Goal: Task Accomplishment & Management: Use online tool/utility

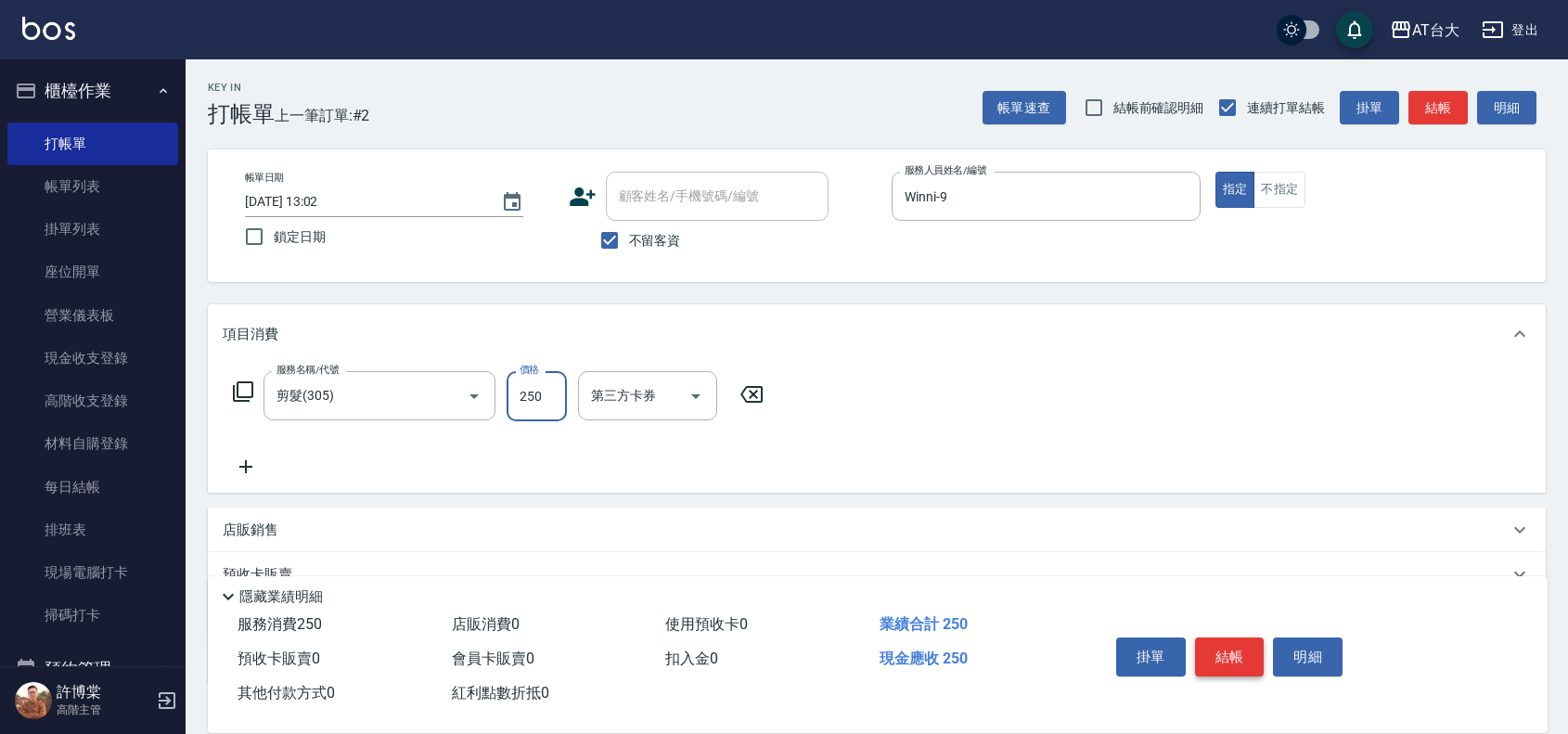
type input "250"
click at [1232, 654] on button "結帳" at bounding box center [1230, 657] width 69 height 39
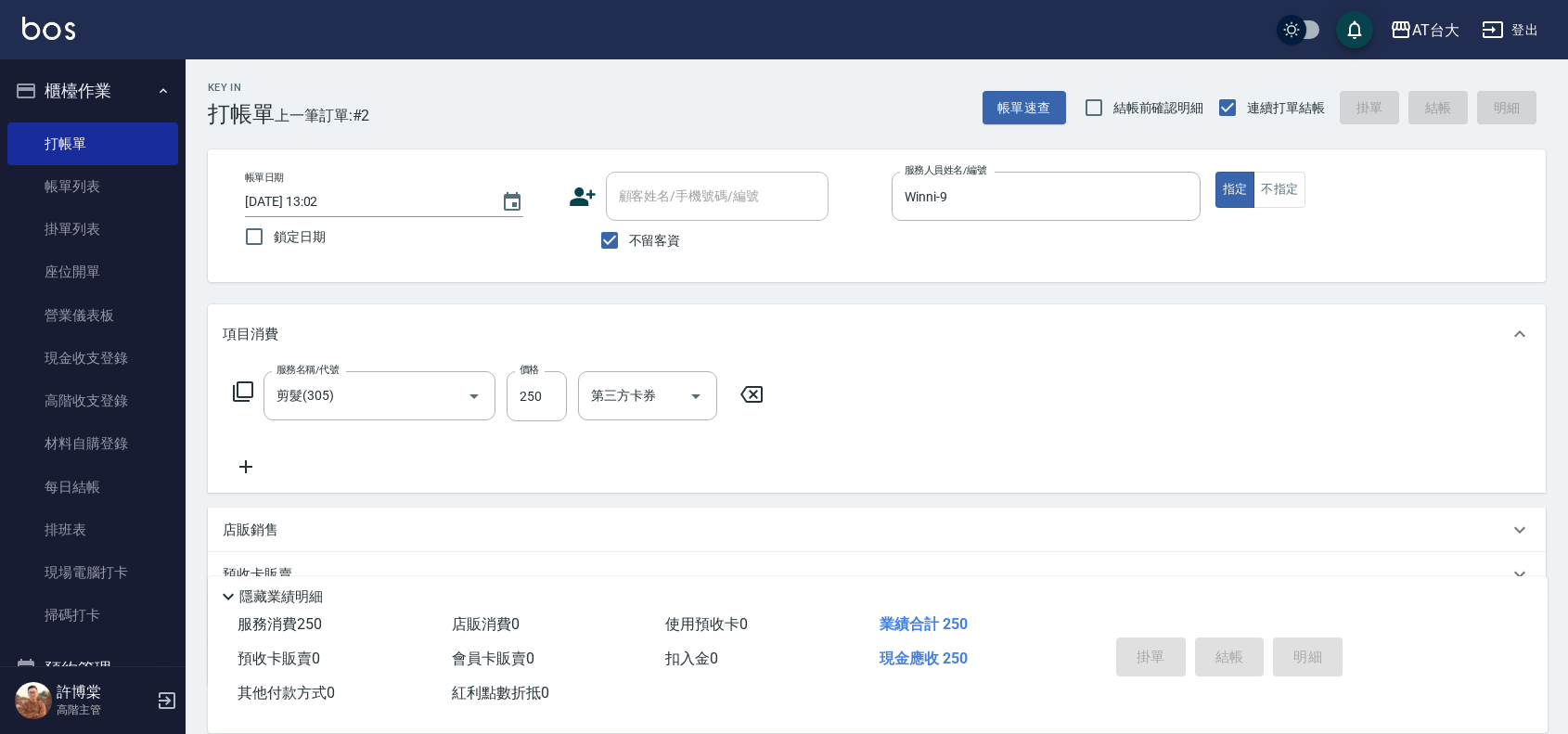
type input "[DATE] 13:58"
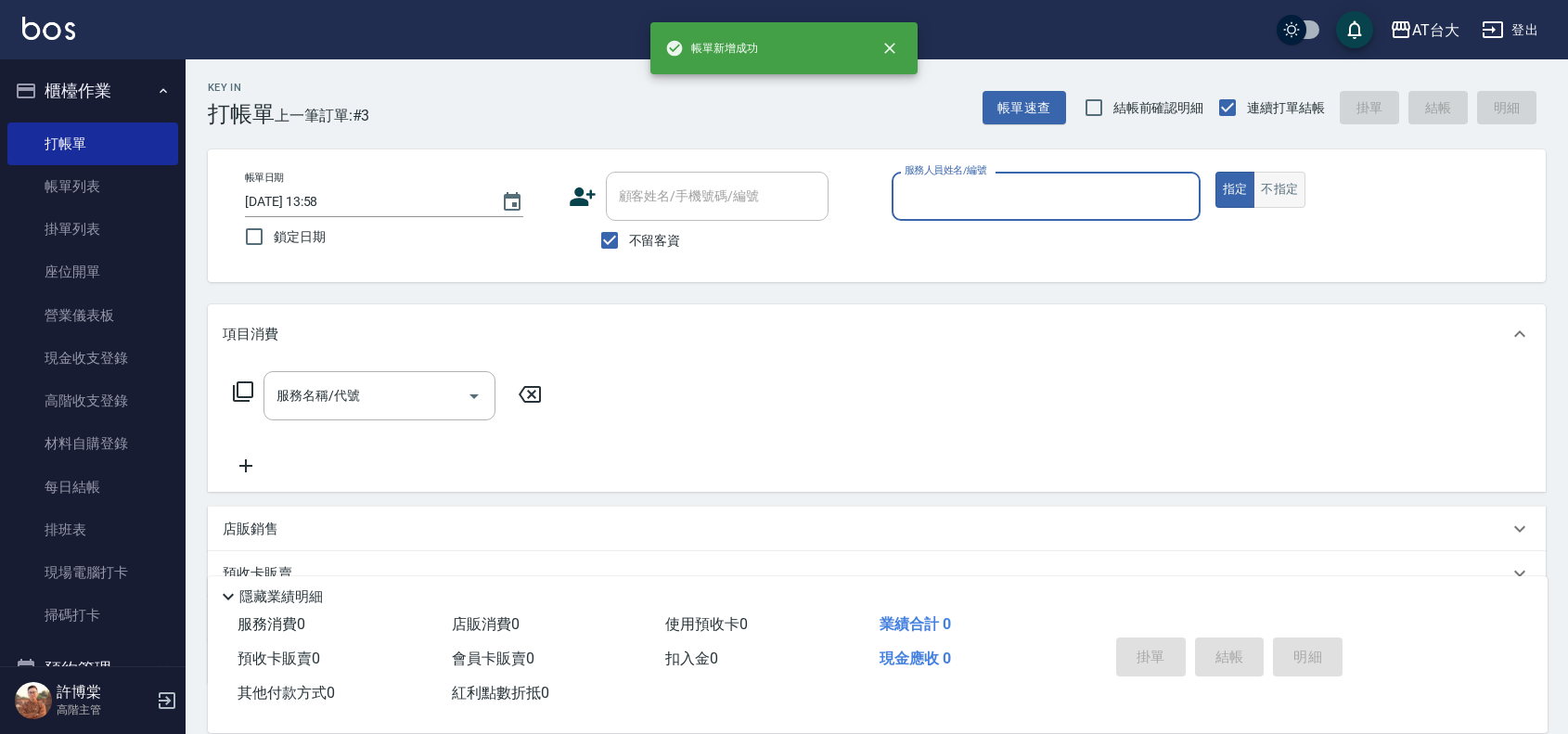
click at [1293, 186] on button "不指定" at bounding box center [1280, 189] width 52 height 37
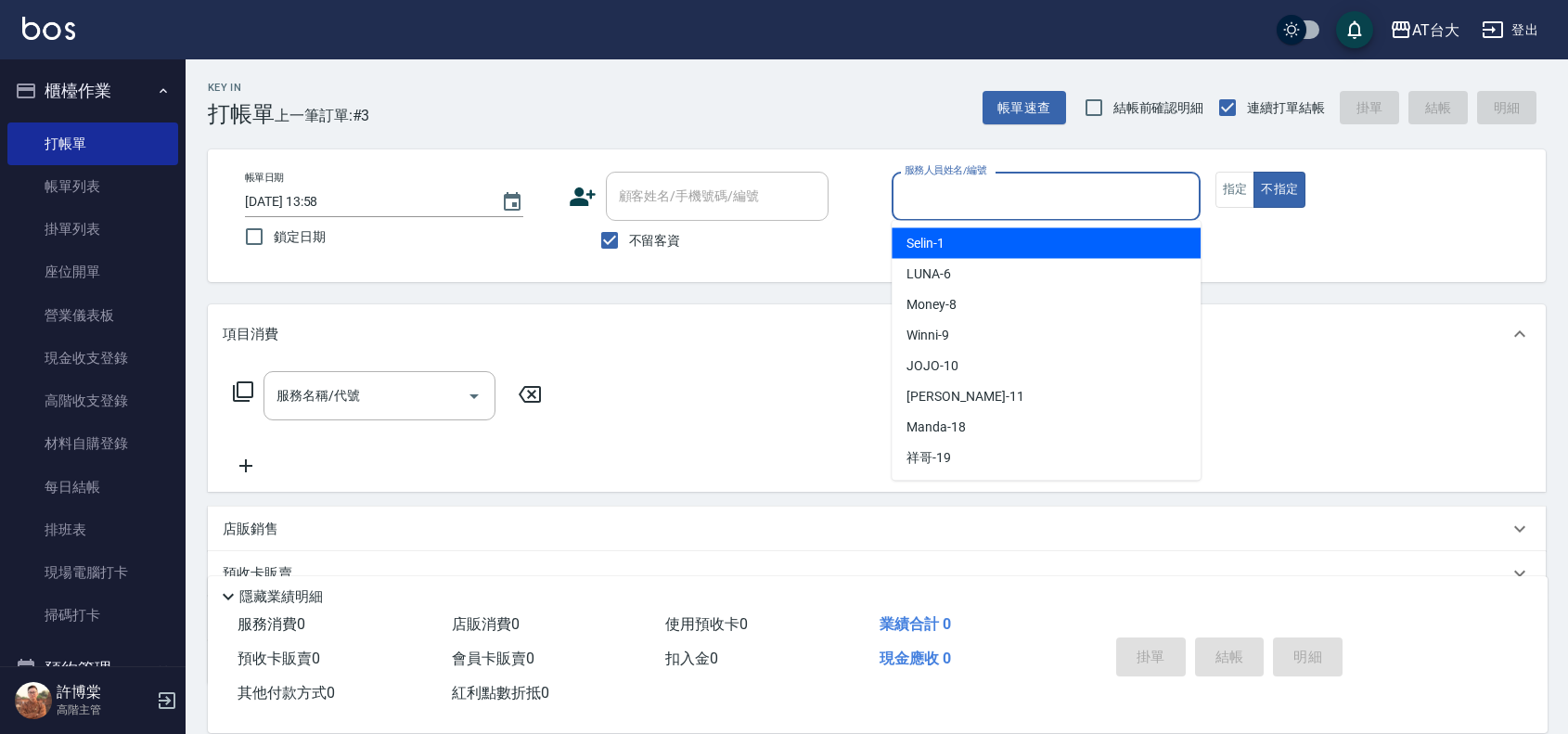
click at [1045, 204] on input "服務人員姓名/編號" at bounding box center [1046, 196] width 292 height 33
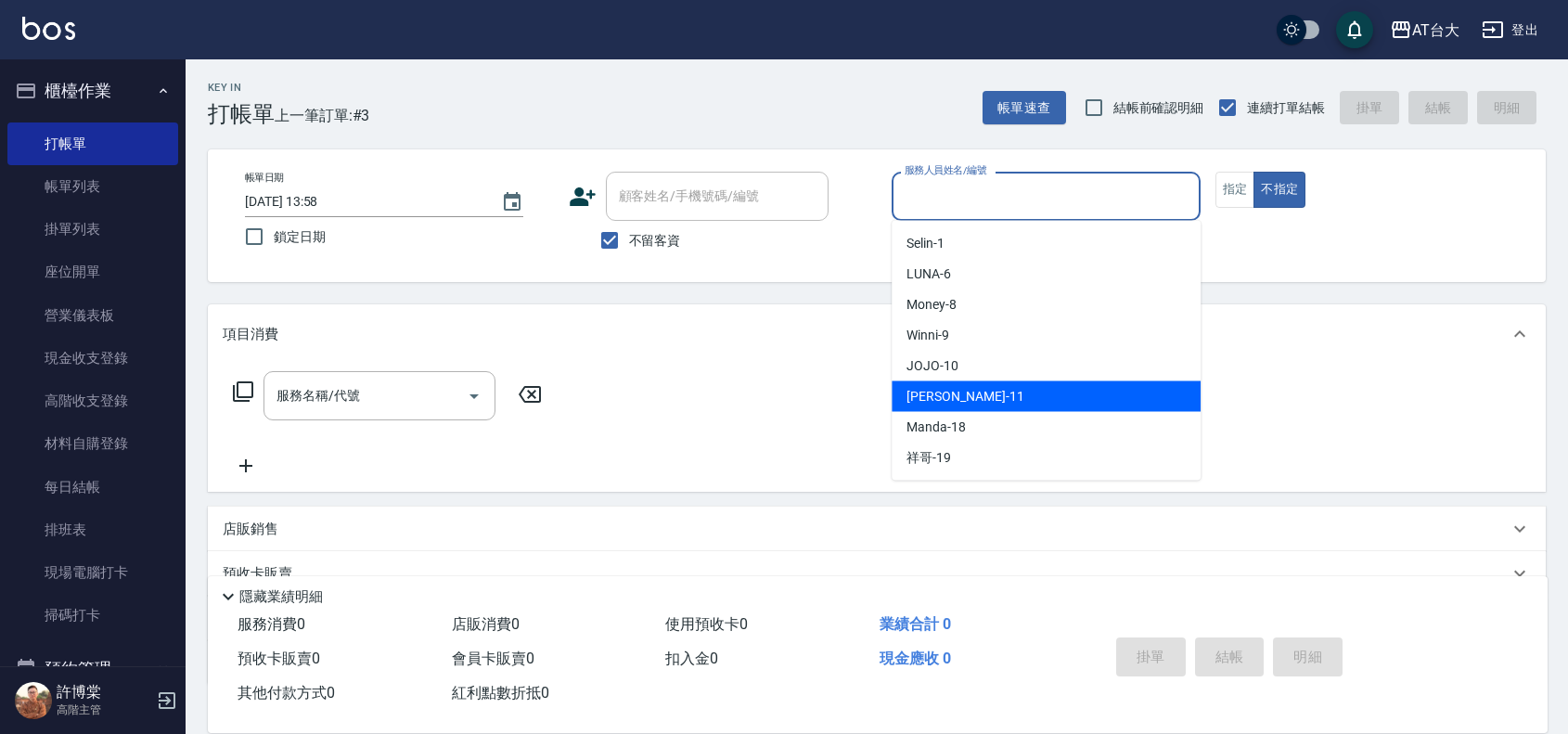
click at [988, 400] on div "[PERSON_NAME] -11" at bounding box center [1046, 396] width 309 height 31
type input "[PERSON_NAME]-11"
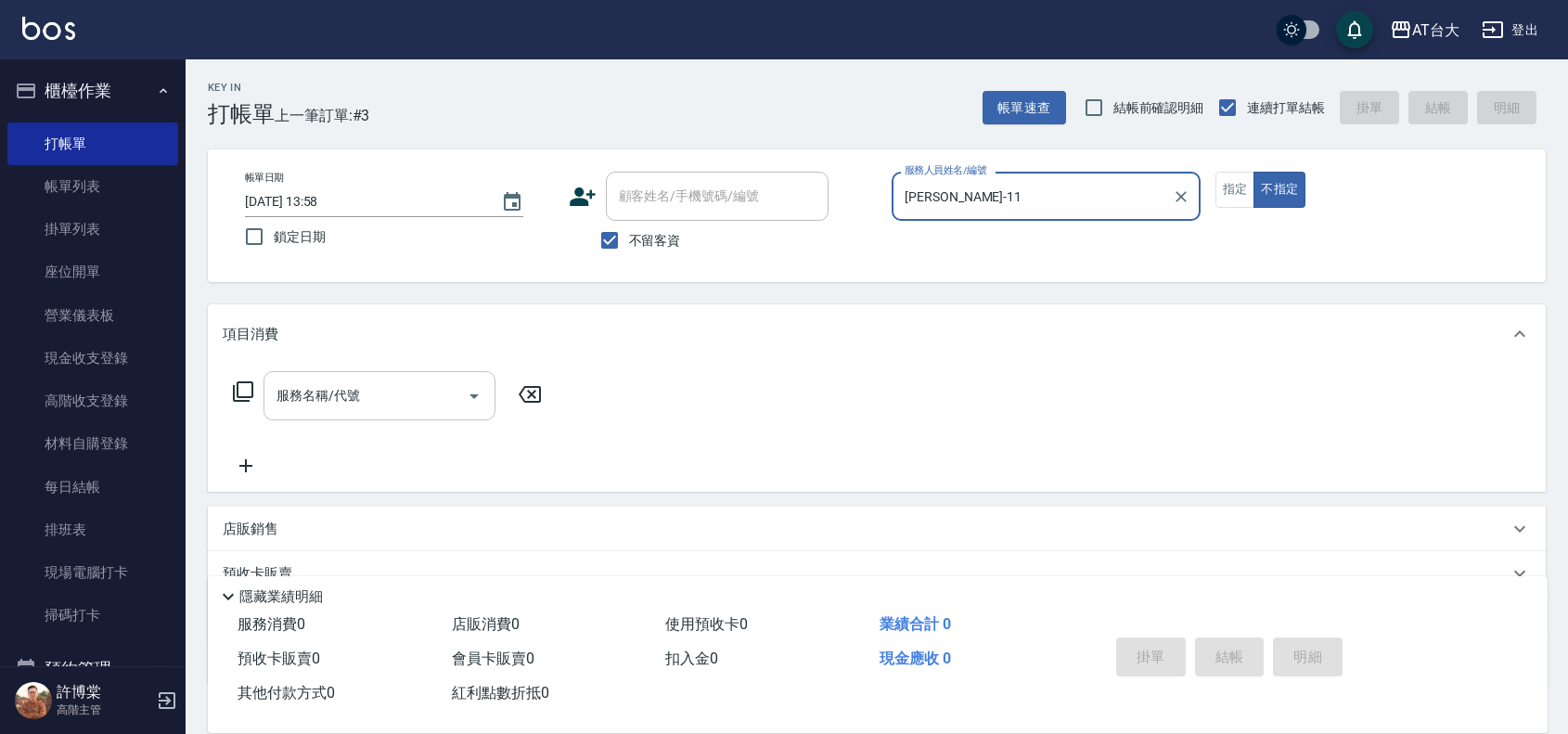
click at [362, 400] on input "服務名稱/代號" at bounding box center [365, 395] width 187 height 33
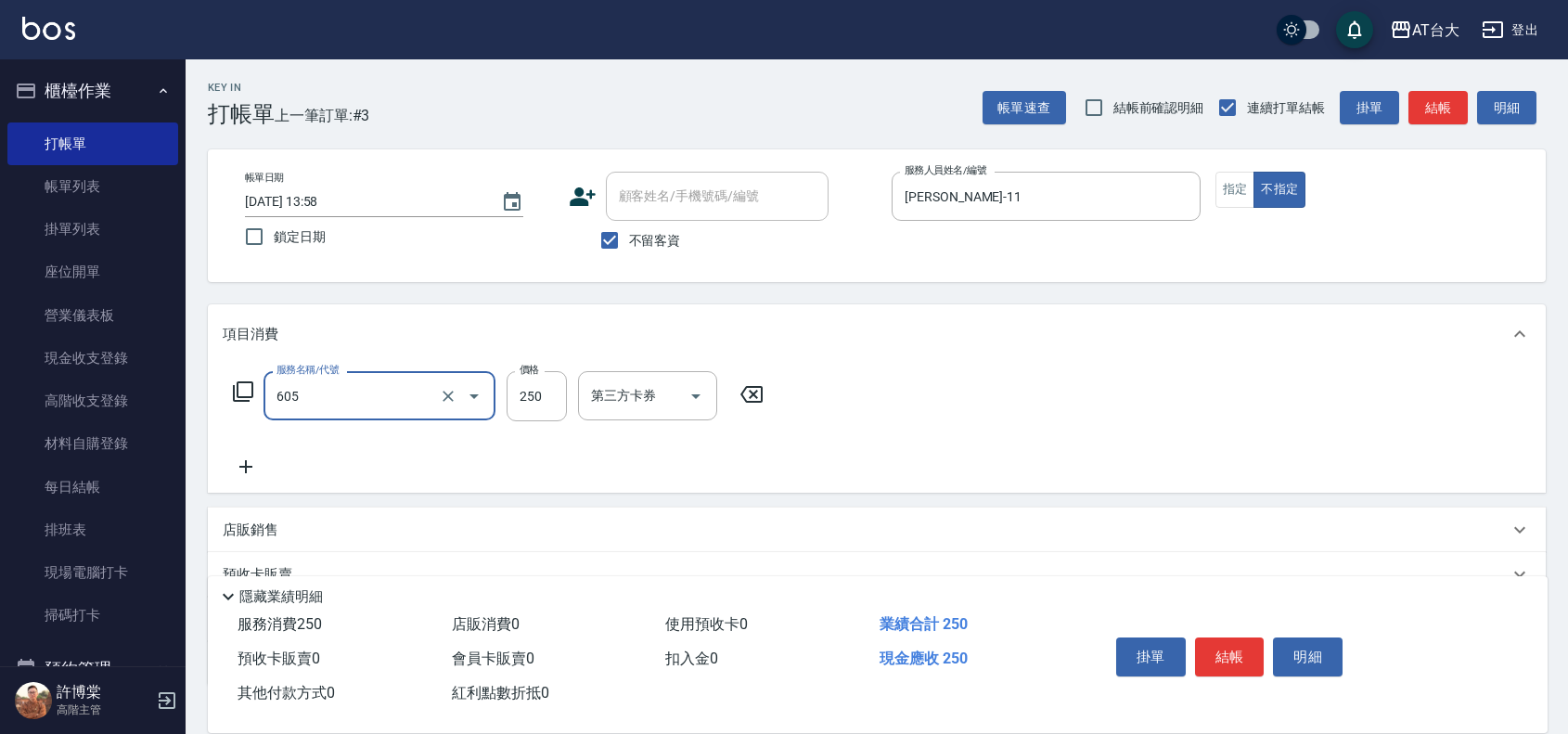
type input "洗髮 (女)(605)"
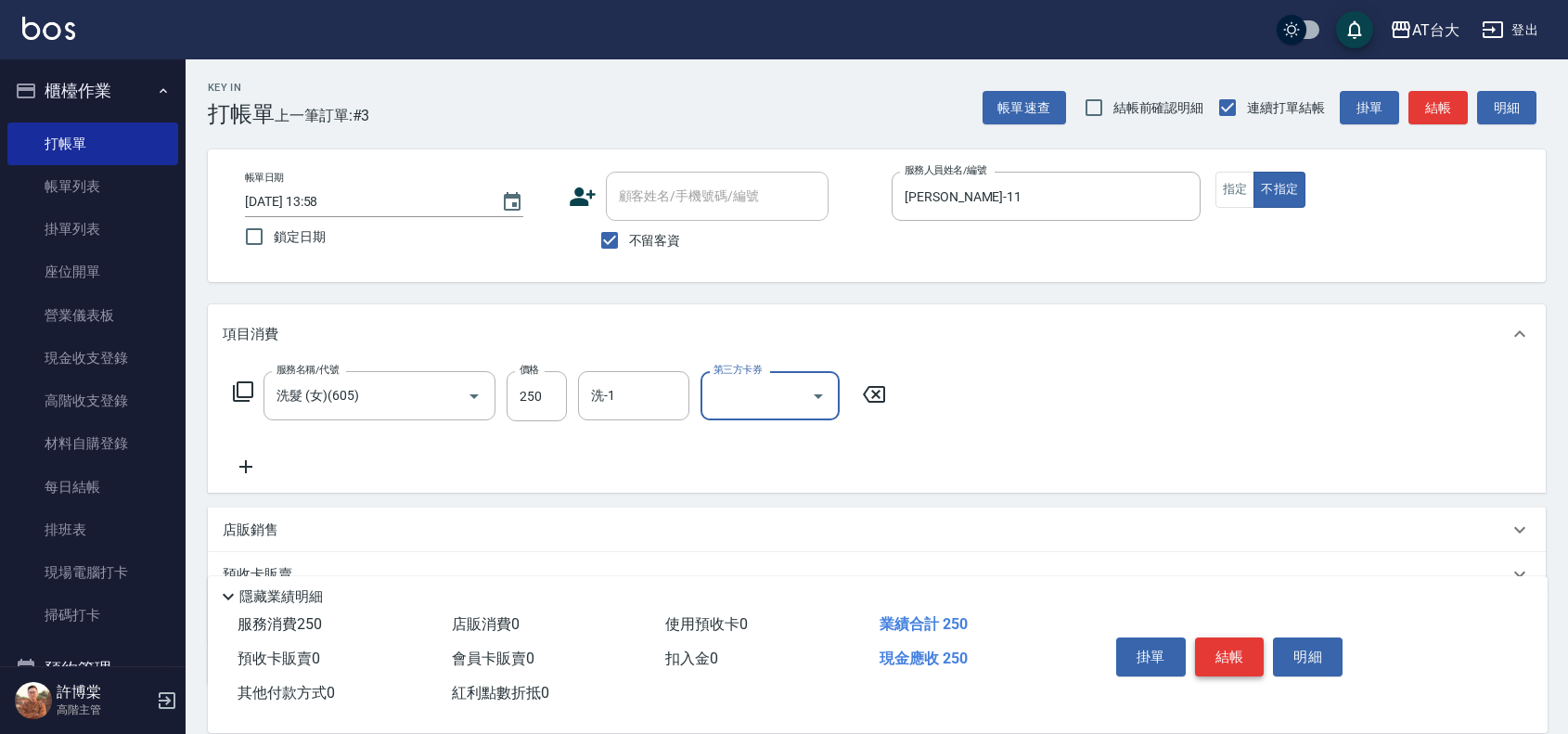
click at [1225, 652] on button "結帳" at bounding box center [1230, 657] width 69 height 39
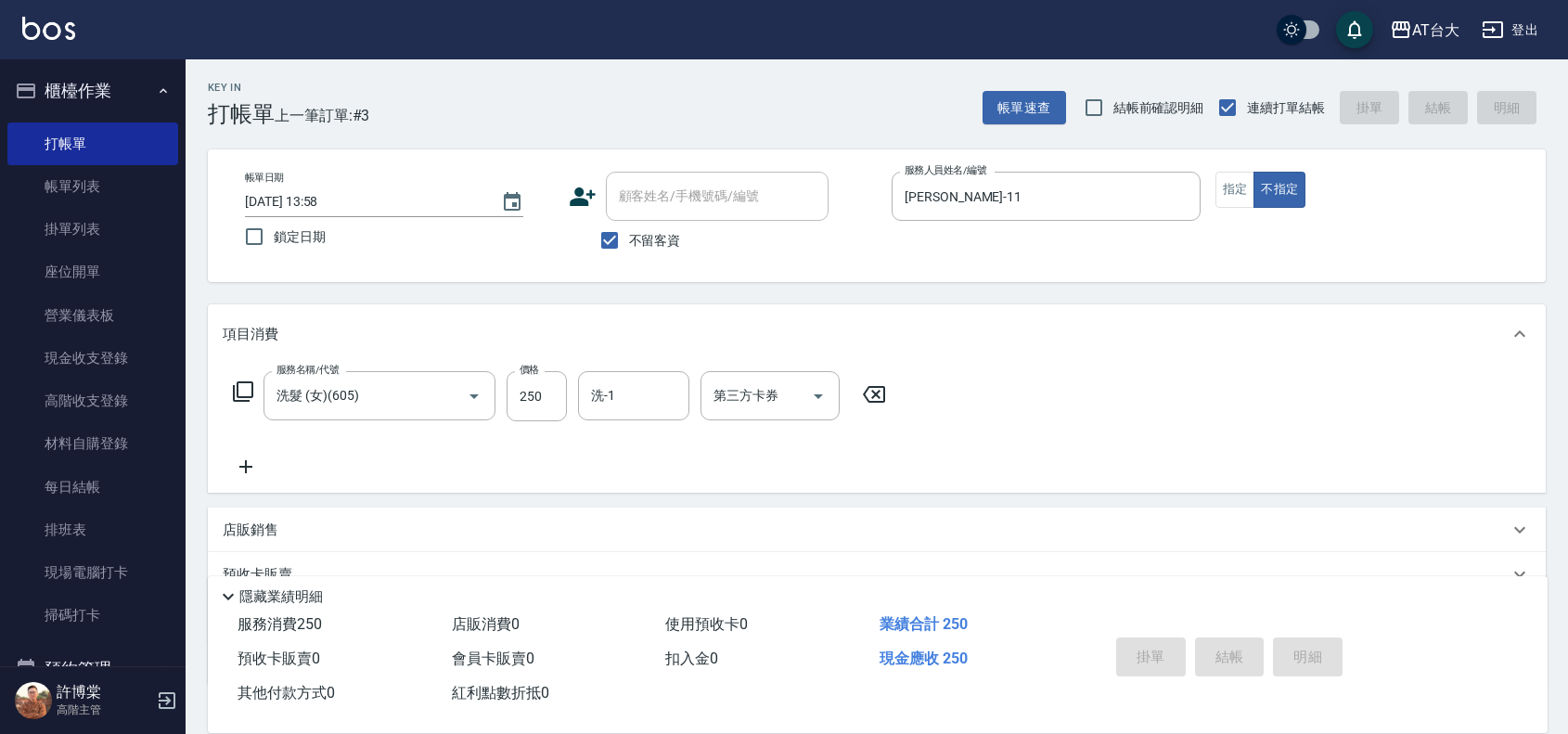
type input "[DATE] 14:15"
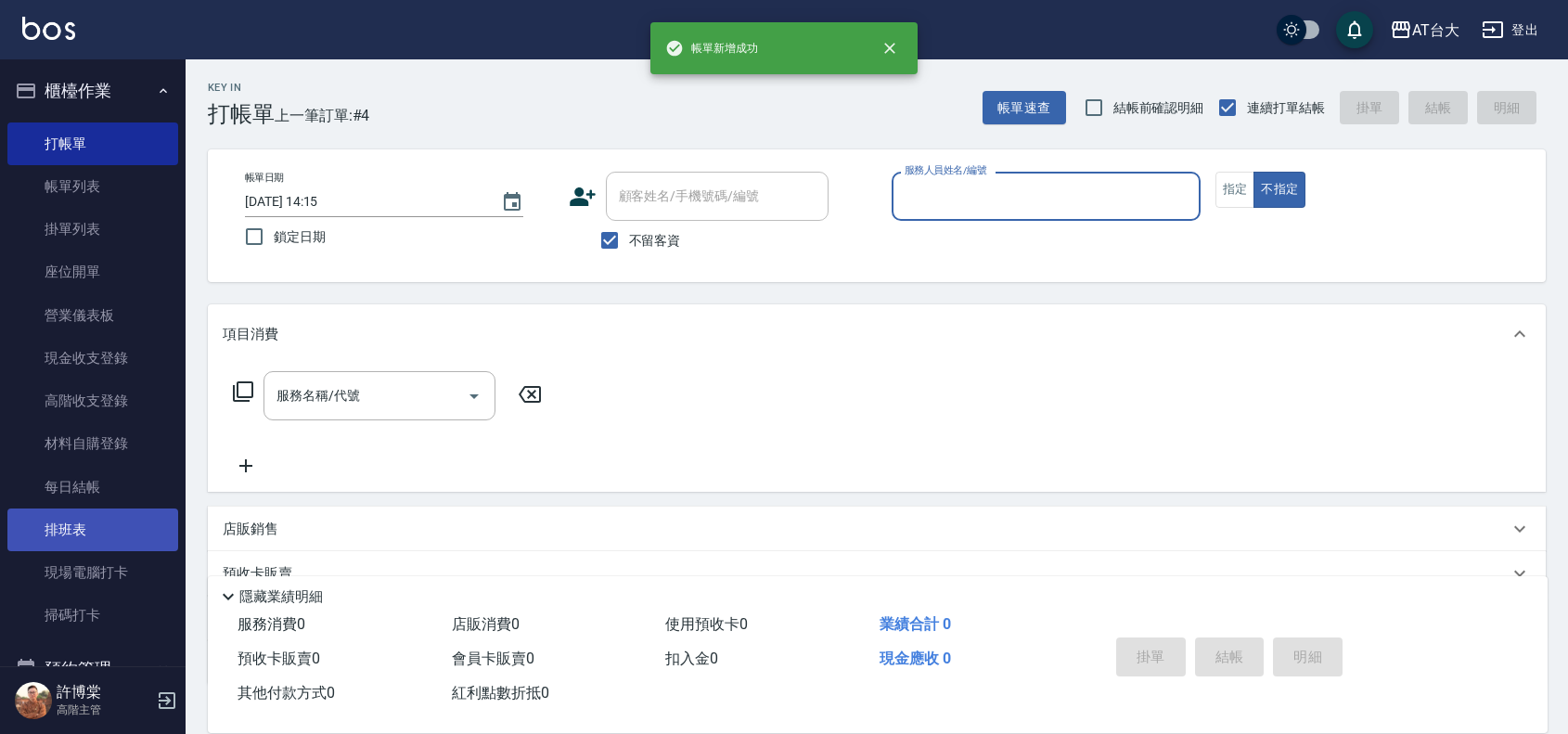
scroll to position [335, 0]
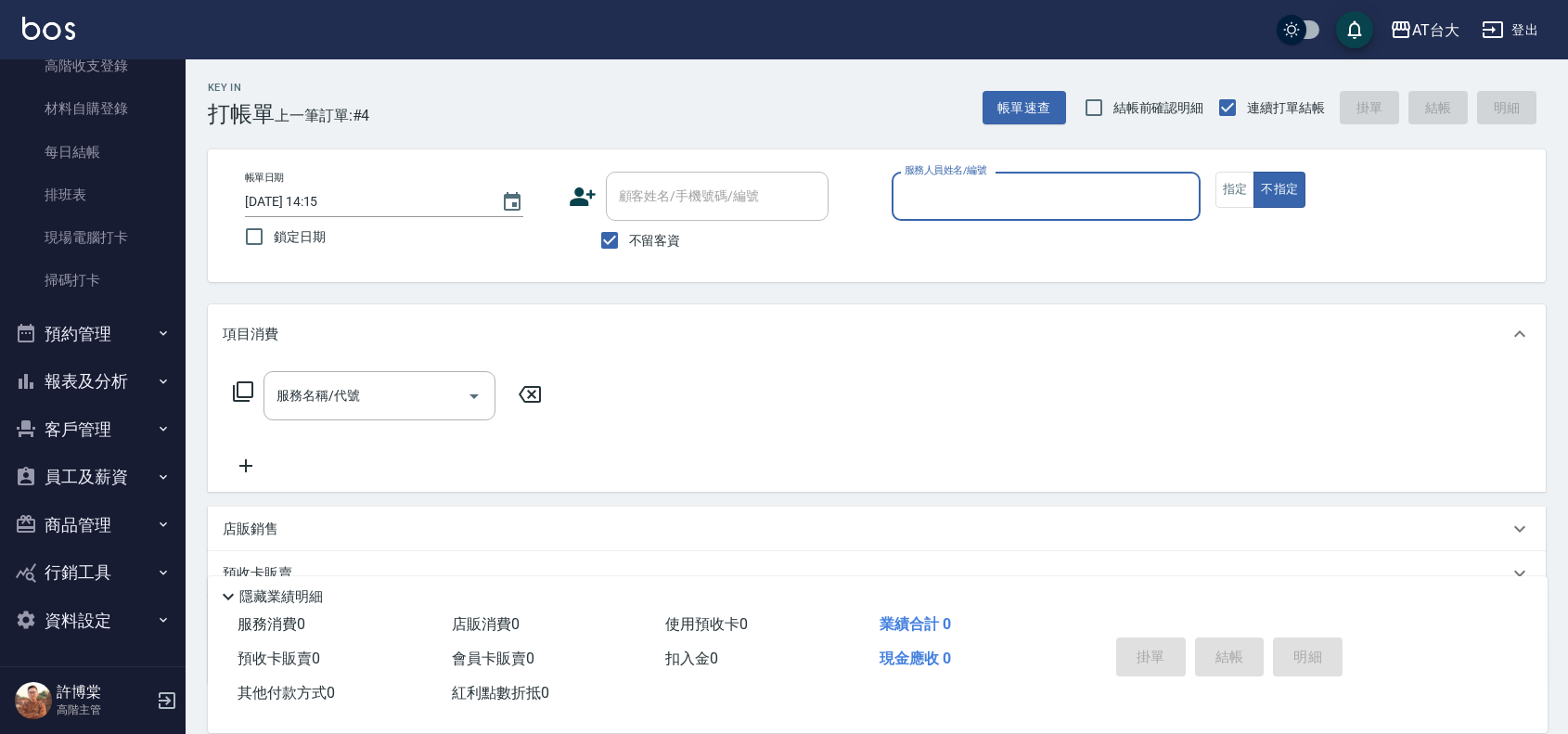
click at [123, 383] on button "報表及分析" at bounding box center [93, 381] width 170 height 49
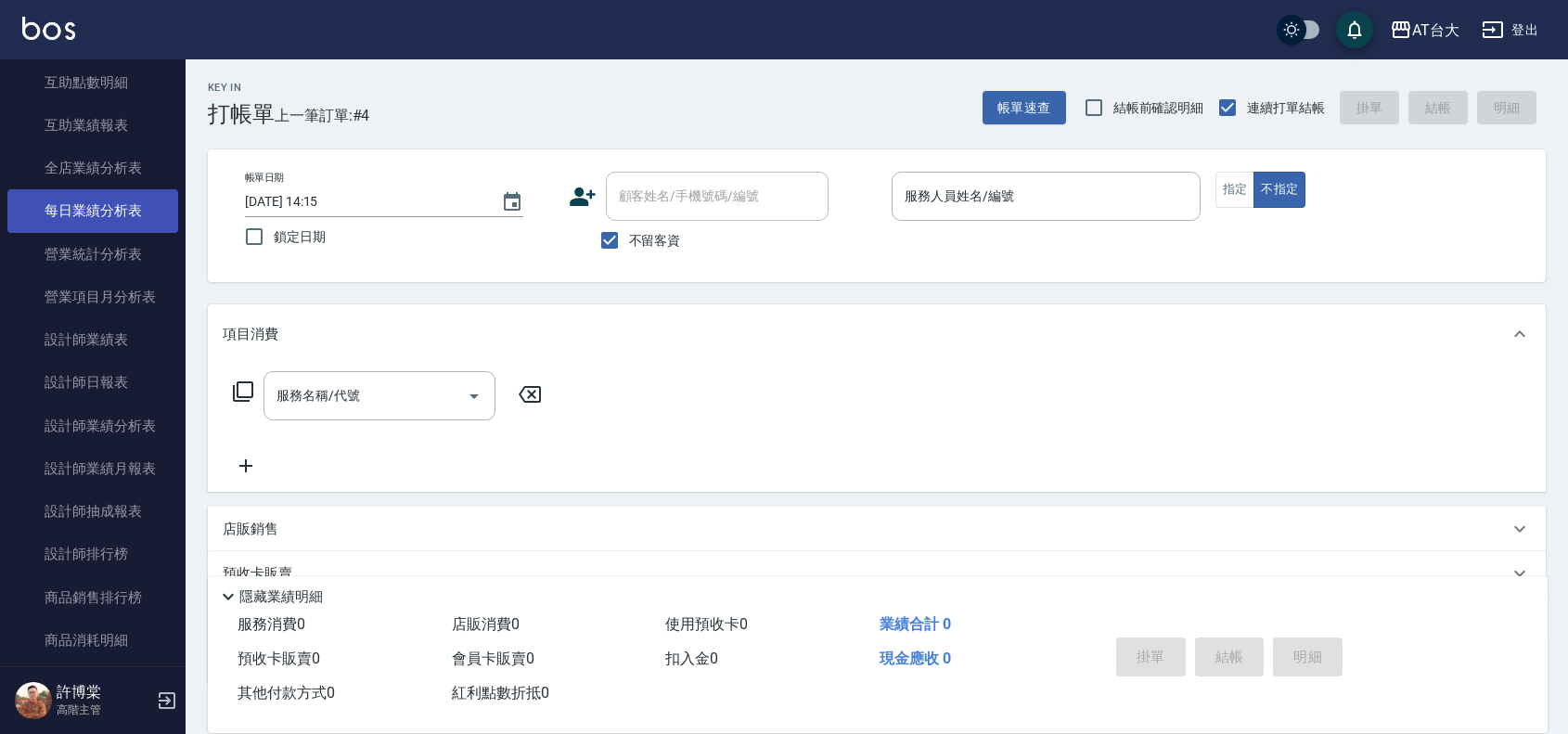
scroll to position [1031, 0]
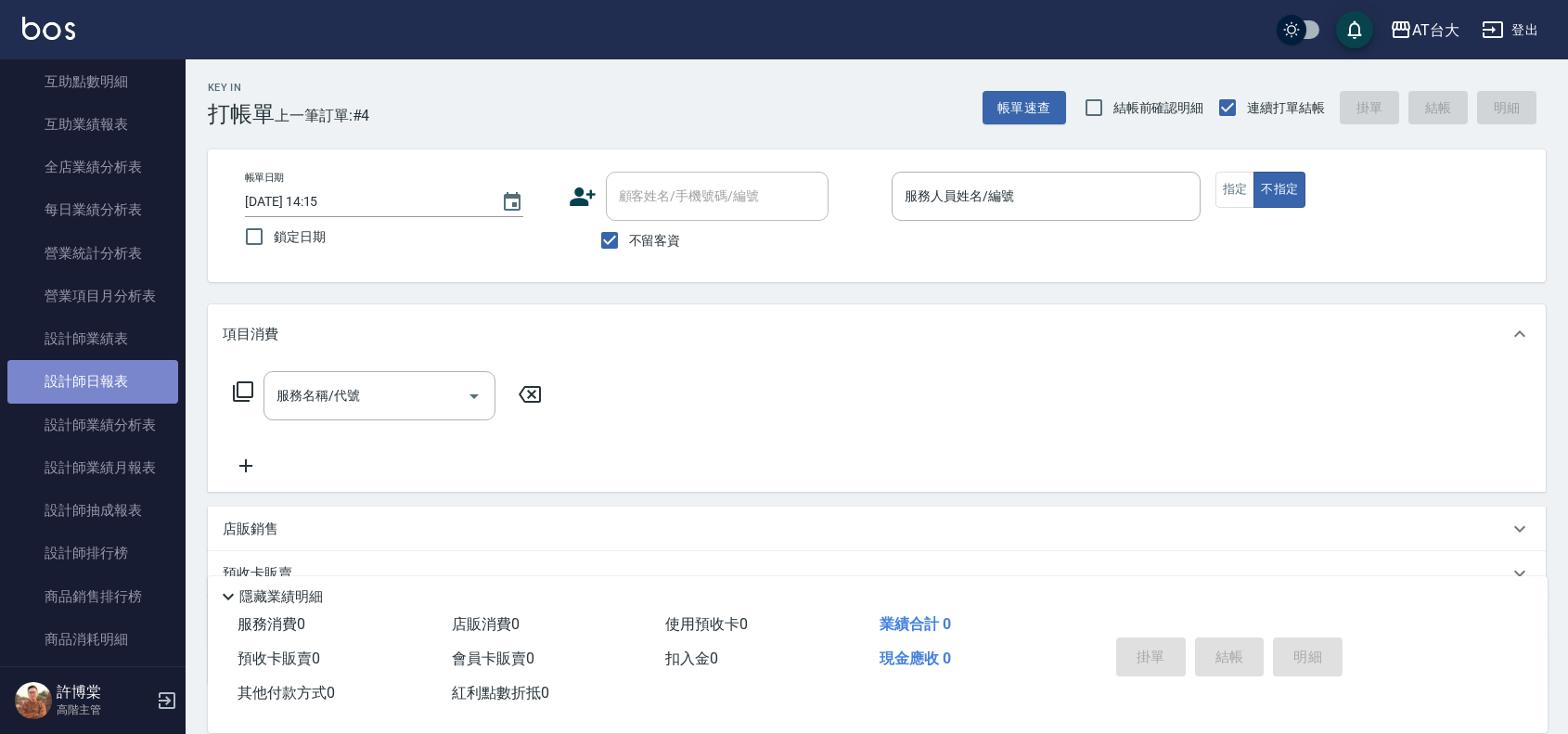
click at [108, 387] on link "設計師日報表" at bounding box center [93, 381] width 170 height 43
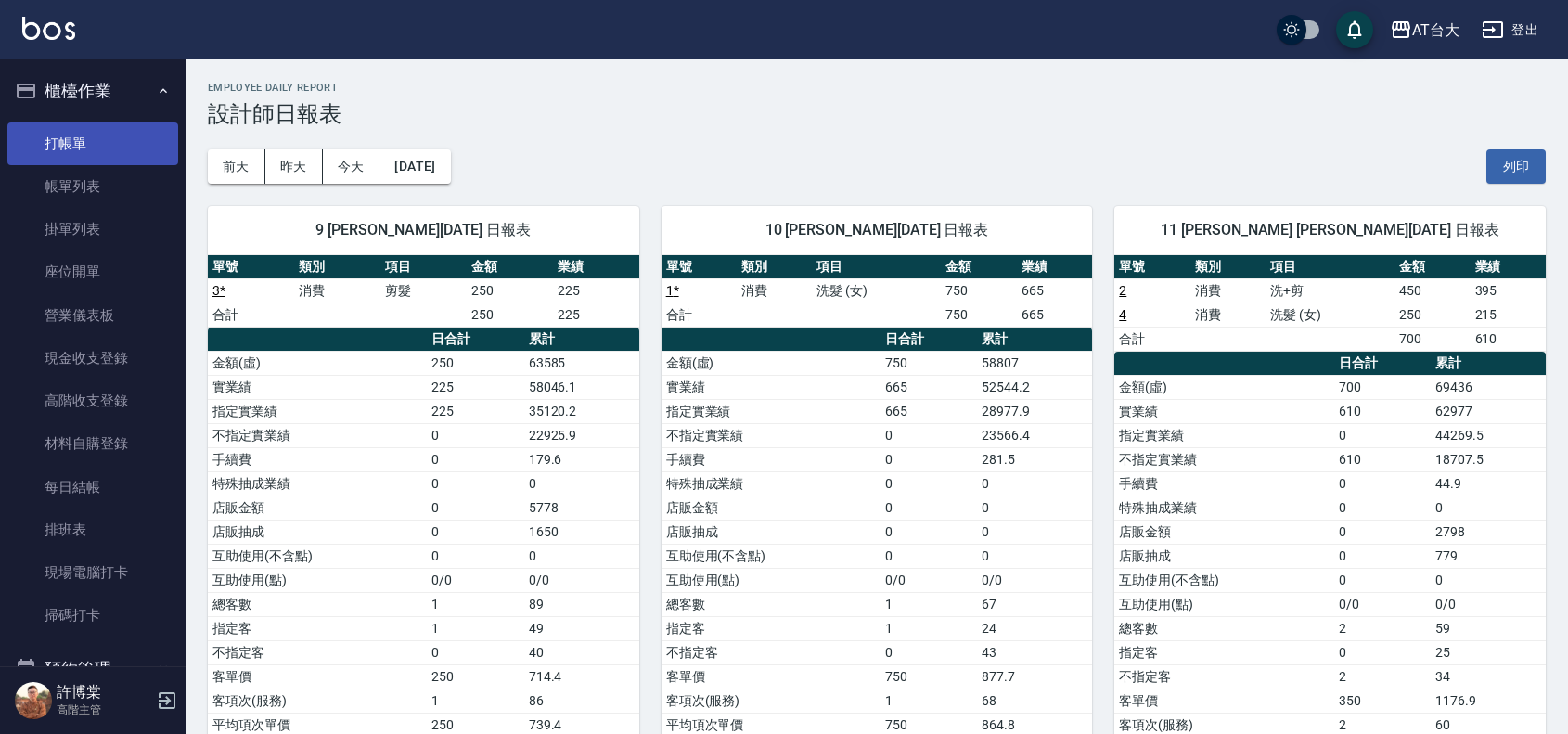
click at [105, 145] on link "打帳單" at bounding box center [93, 144] width 170 height 43
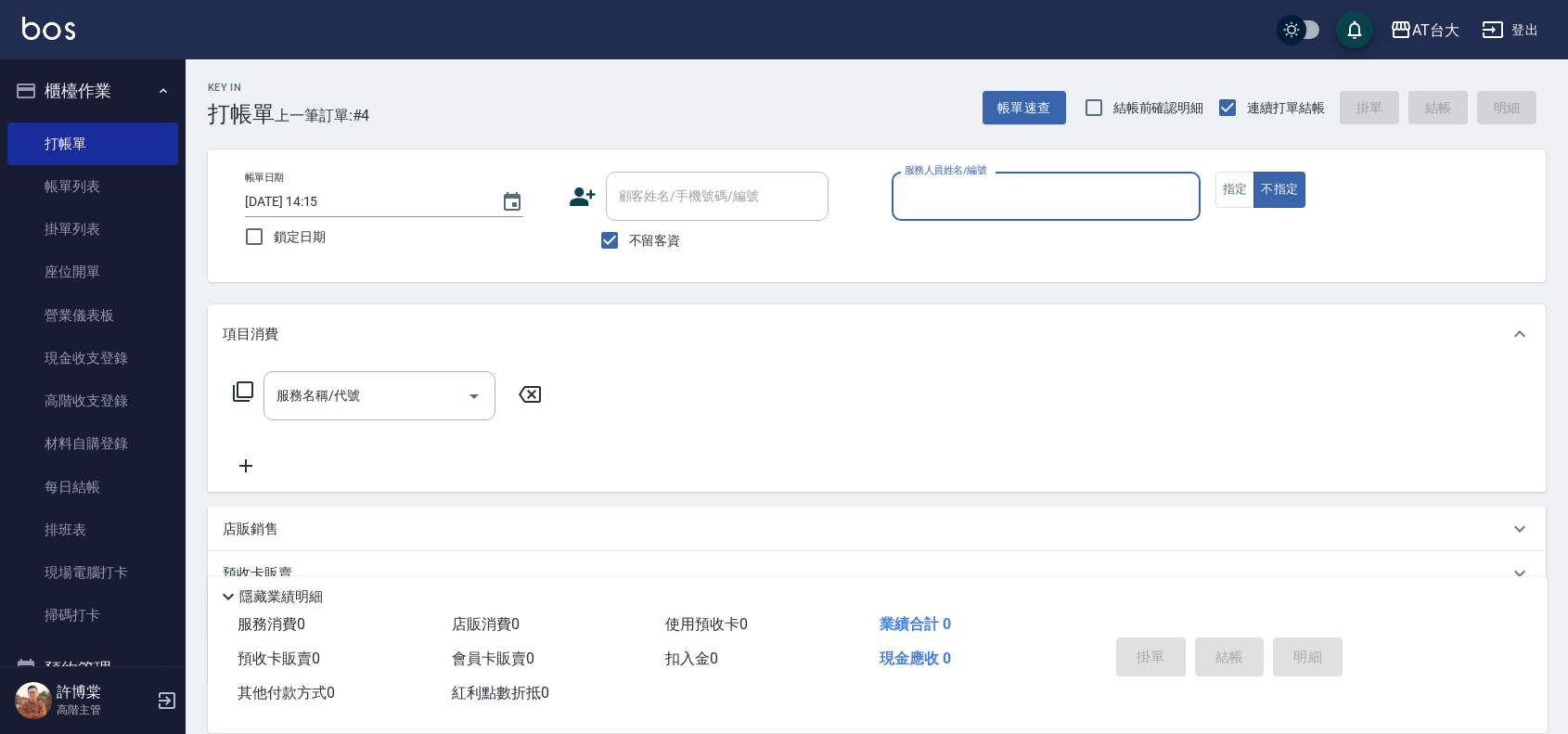
scroll to position [348, 0]
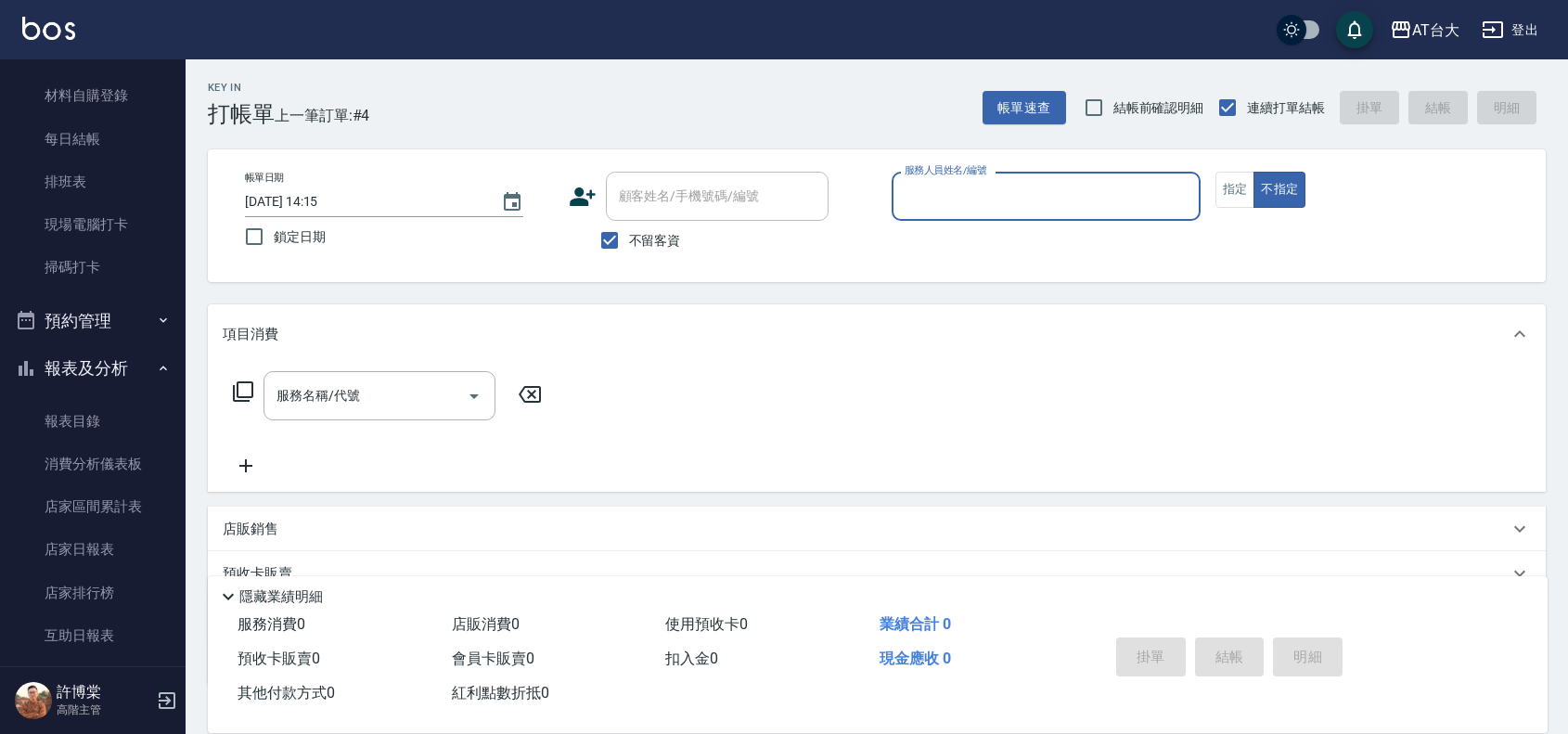
click at [84, 355] on button "報表及分析" at bounding box center [93, 369] width 170 height 49
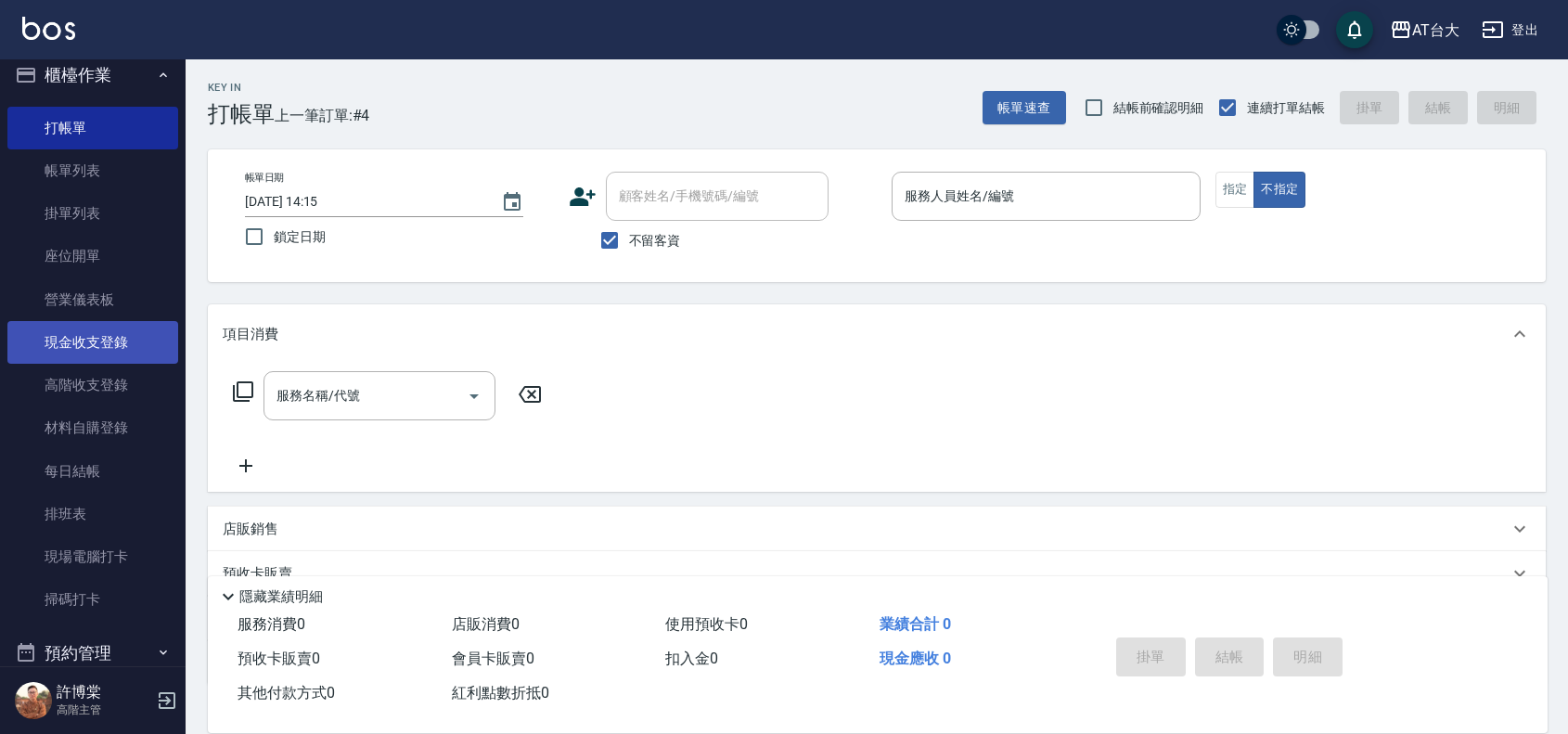
scroll to position [0, 0]
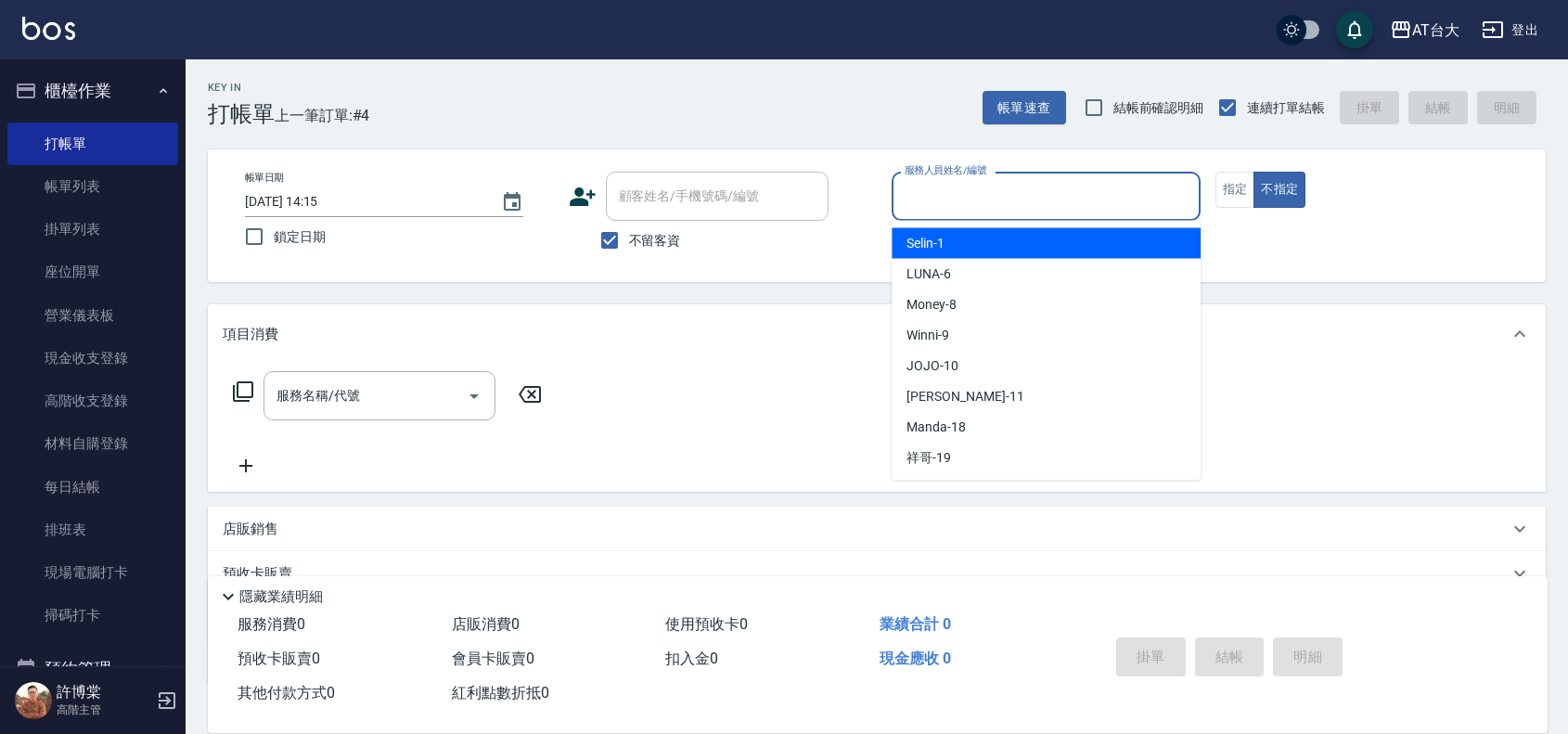
click at [1087, 193] on input "服務人員姓名/編號" at bounding box center [1046, 196] width 292 height 33
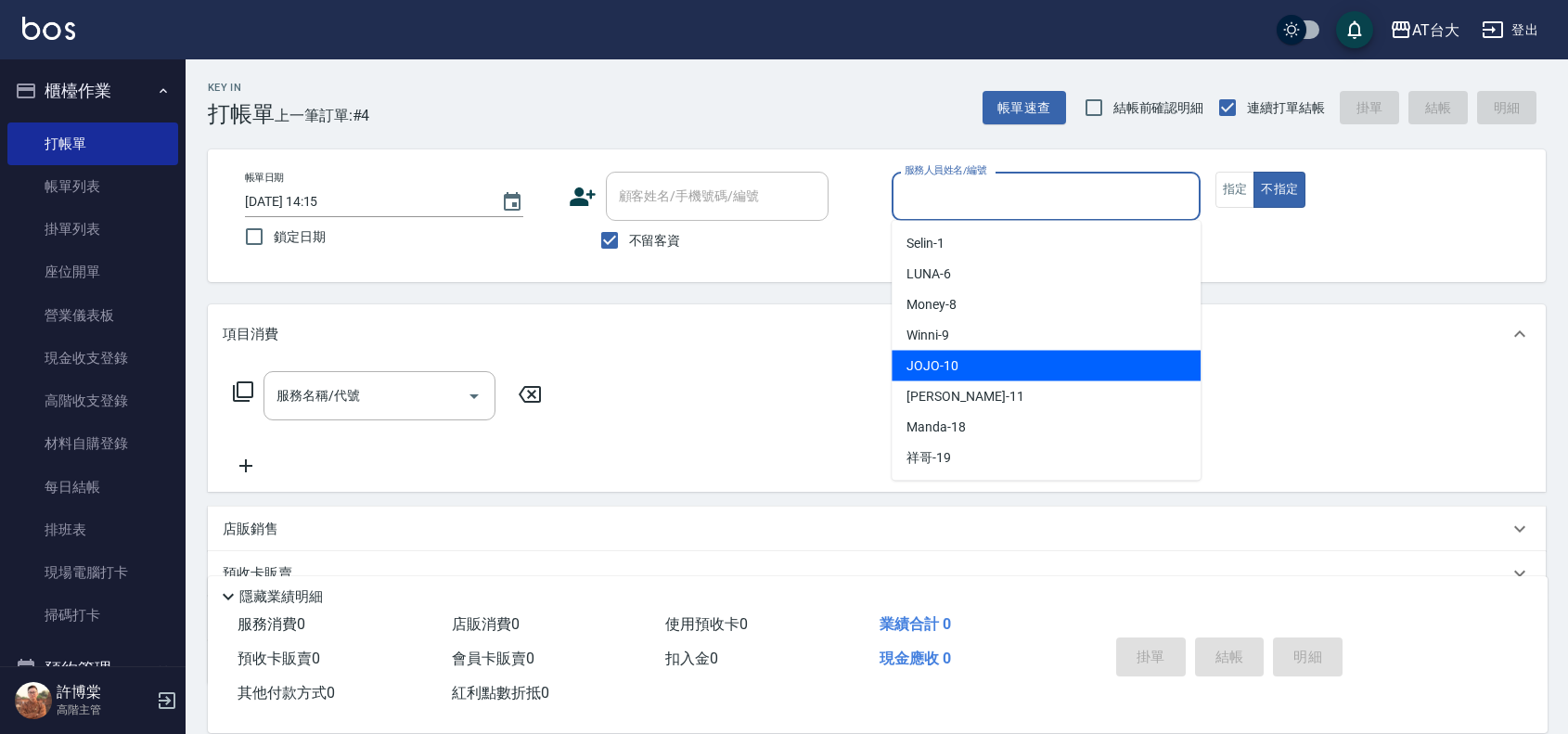
click at [1017, 360] on div "JOJO -10" at bounding box center [1046, 366] width 309 height 31
type input "JOJO-10"
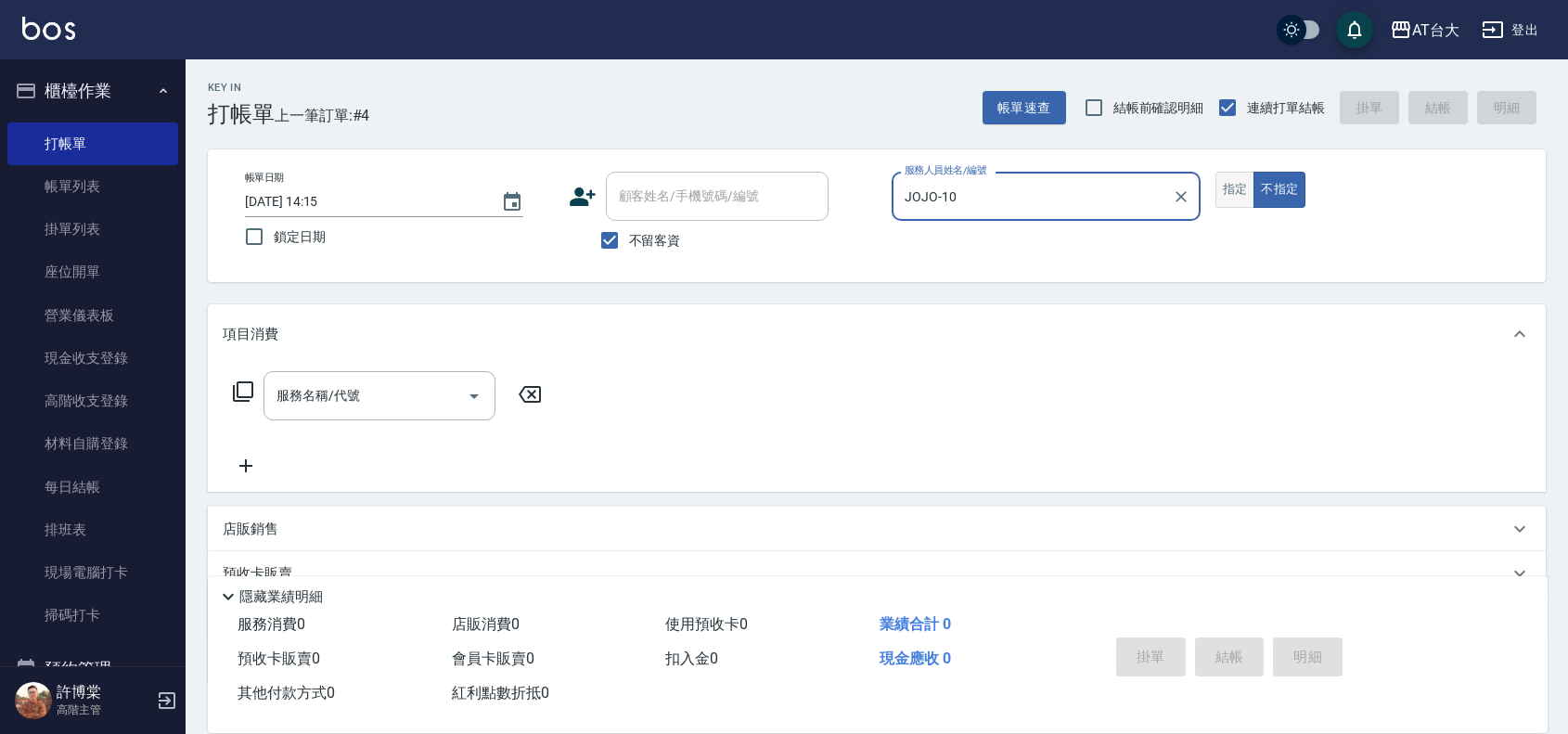
click at [1225, 199] on button "指定" at bounding box center [1235, 189] width 40 height 37
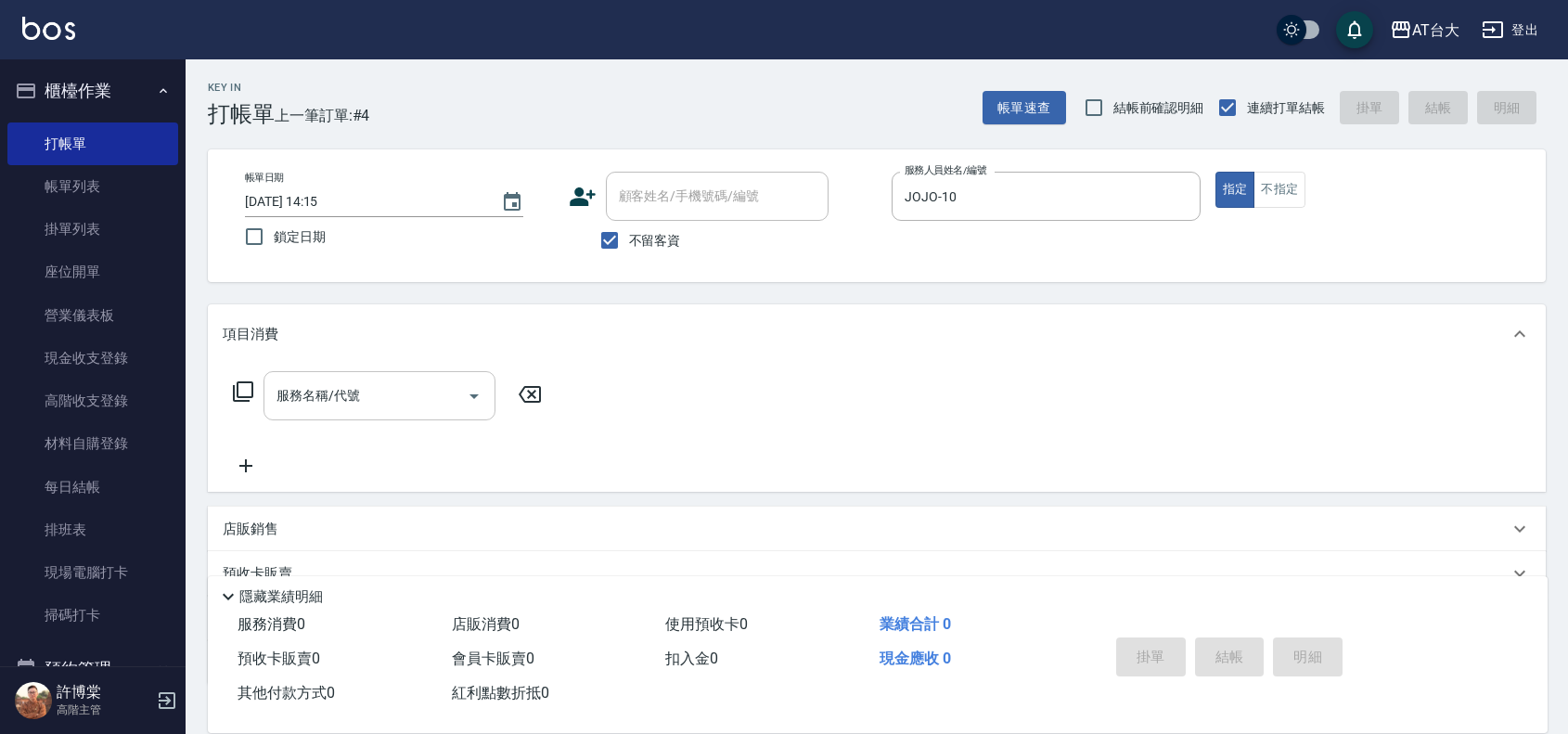
click at [449, 399] on input "服務名稱/代號" at bounding box center [365, 395] width 187 height 33
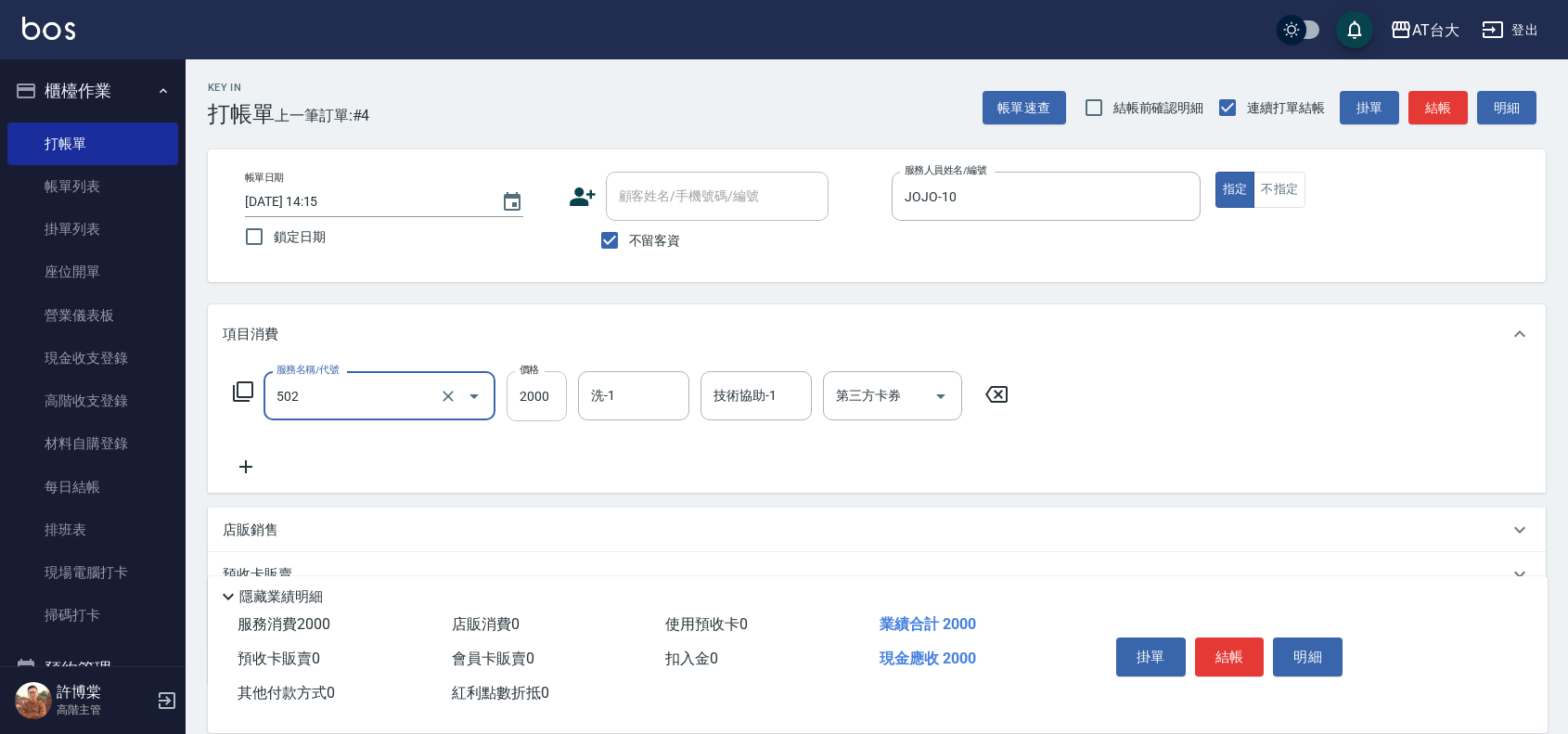
type input "染髮2000以上(502)"
click at [521, 399] on input "2000" at bounding box center [537, 396] width 60 height 51
type input "2199"
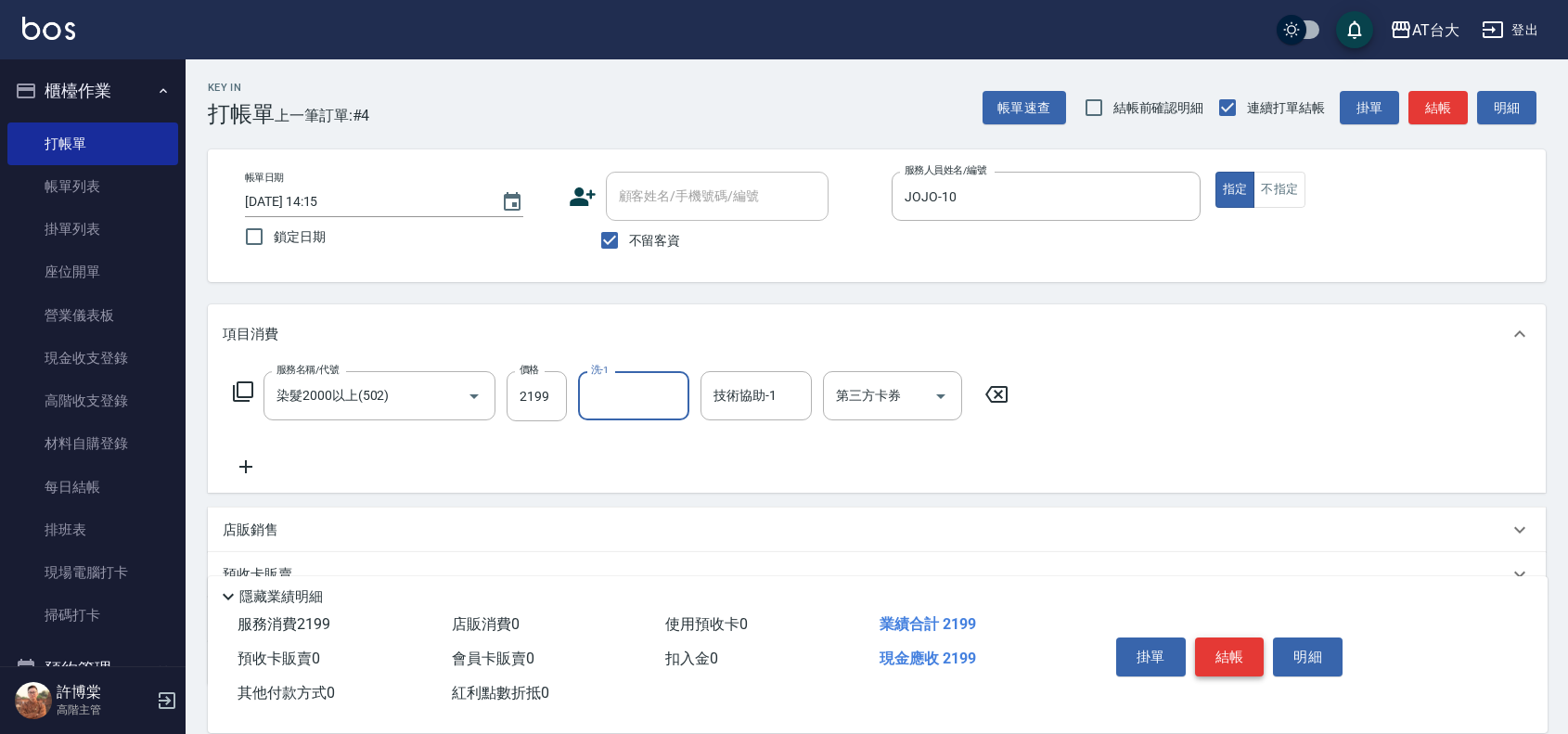
click at [1235, 654] on button "結帳" at bounding box center [1230, 657] width 69 height 39
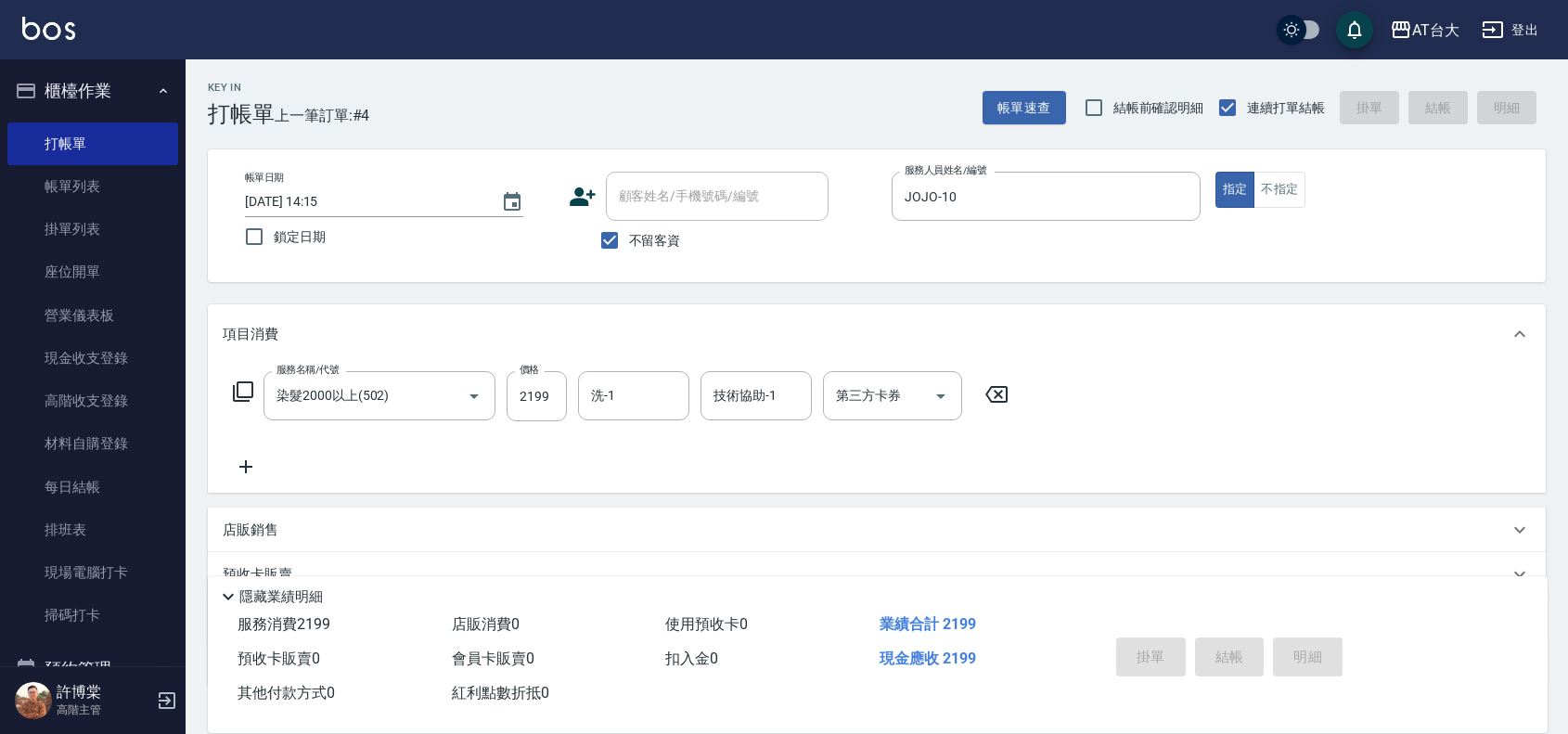
type input "[DATE] 14:29"
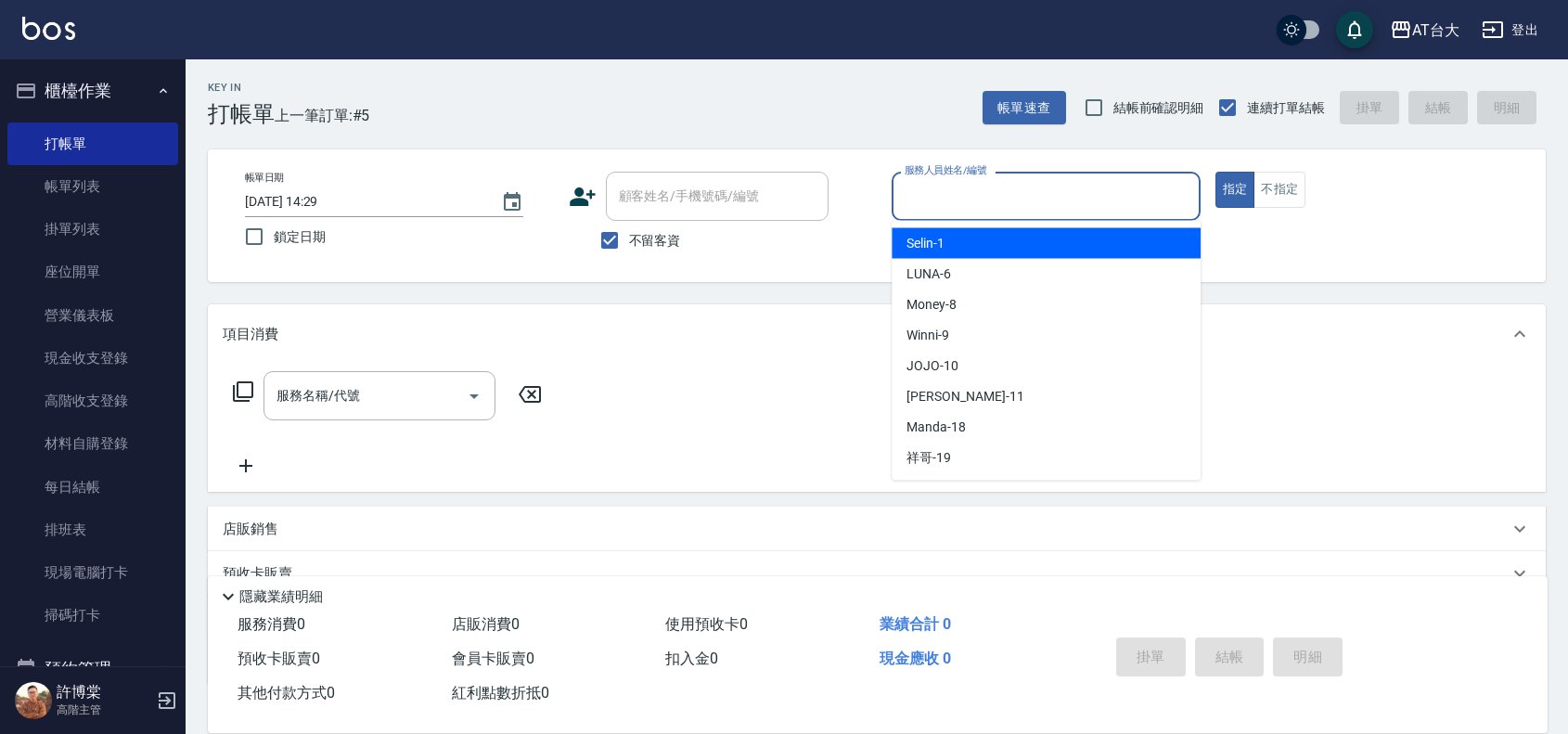
click at [1087, 204] on input "服務人員姓名/編號" at bounding box center [1046, 196] width 292 height 33
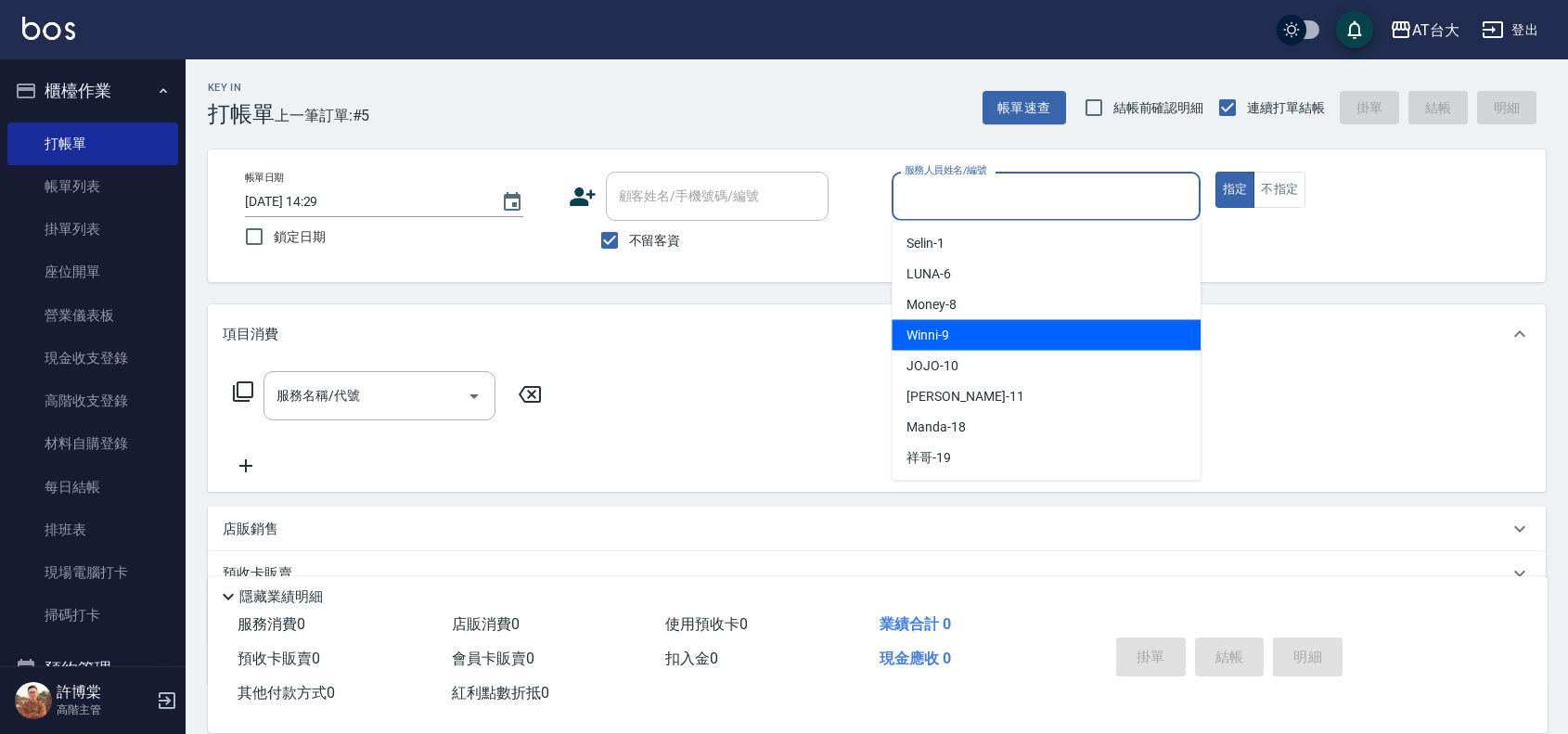
drag, startPoint x: 1082, startPoint y: 340, endPoint x: 1135, endPoint y: 302, distance: 65.2
click at [1082, 340] on div "Winni -9" at bounding box center [1046, 335] width 309 height 31
type input "Winni-9"
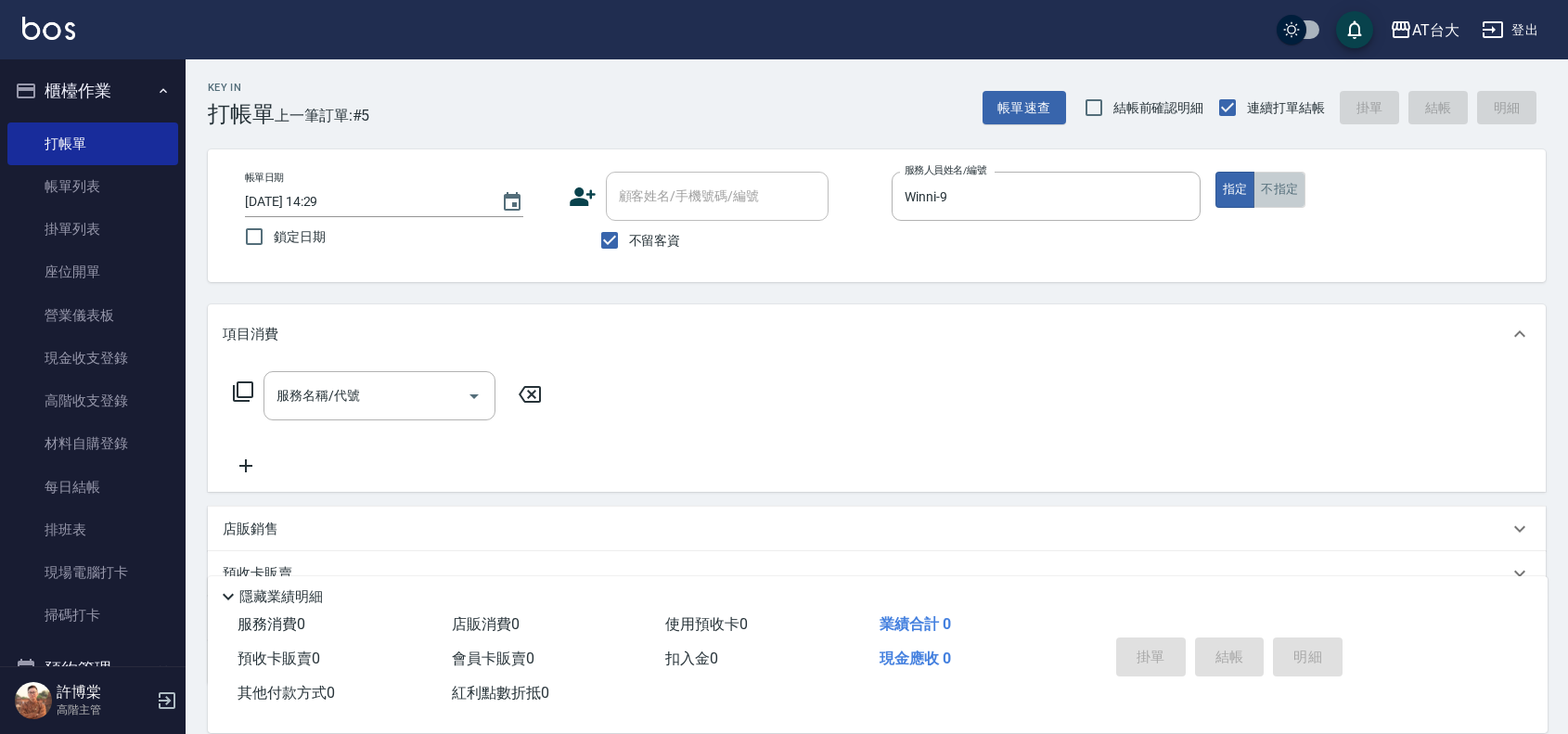
click at [1266, 187] on button "不指定" at bounding box center [1280, 189] width 52 height 37
click at [432, 375] on div "服務名稱/代號" at bounding box center [379, 395] width 232 height 50
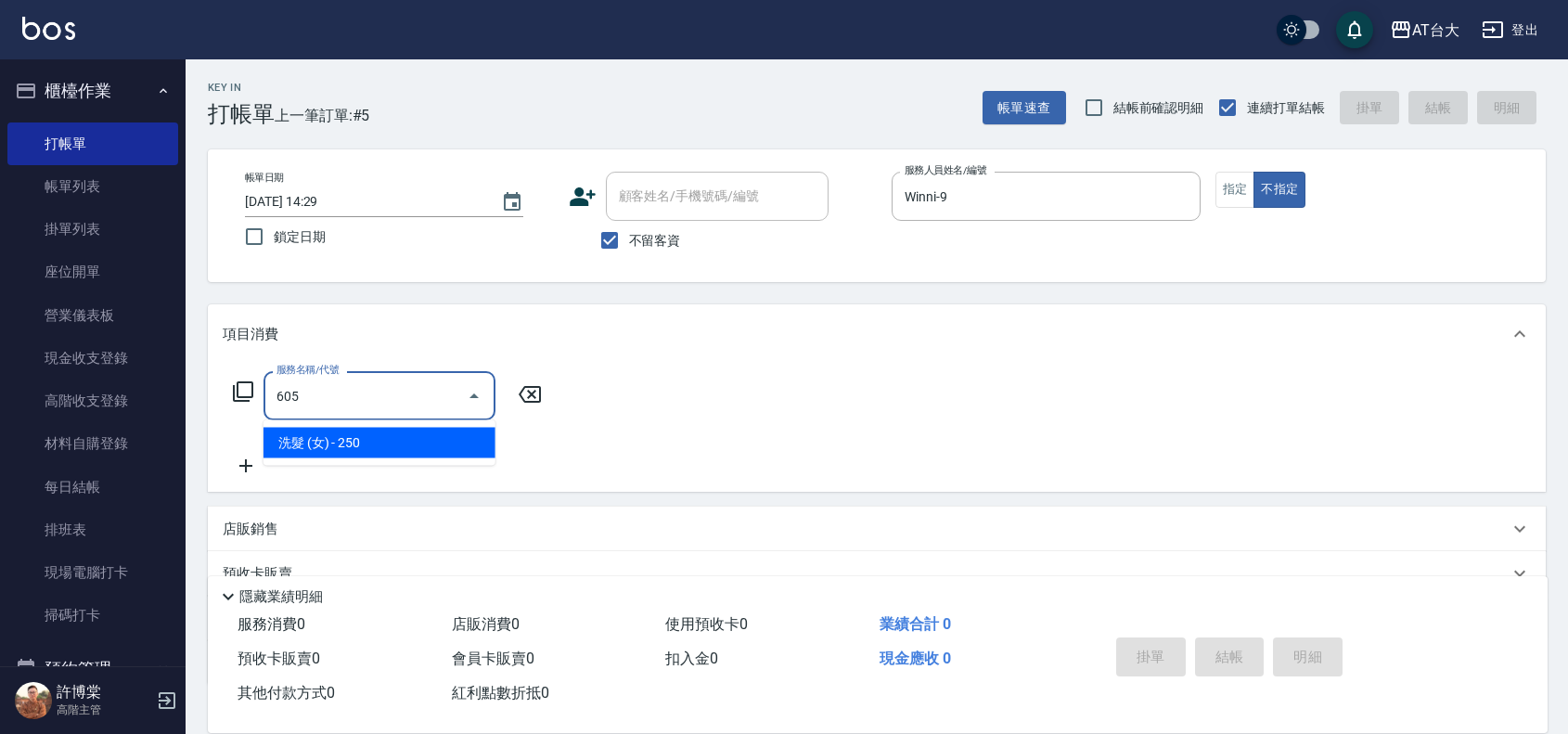
type input "洗髮 (女)(605)"
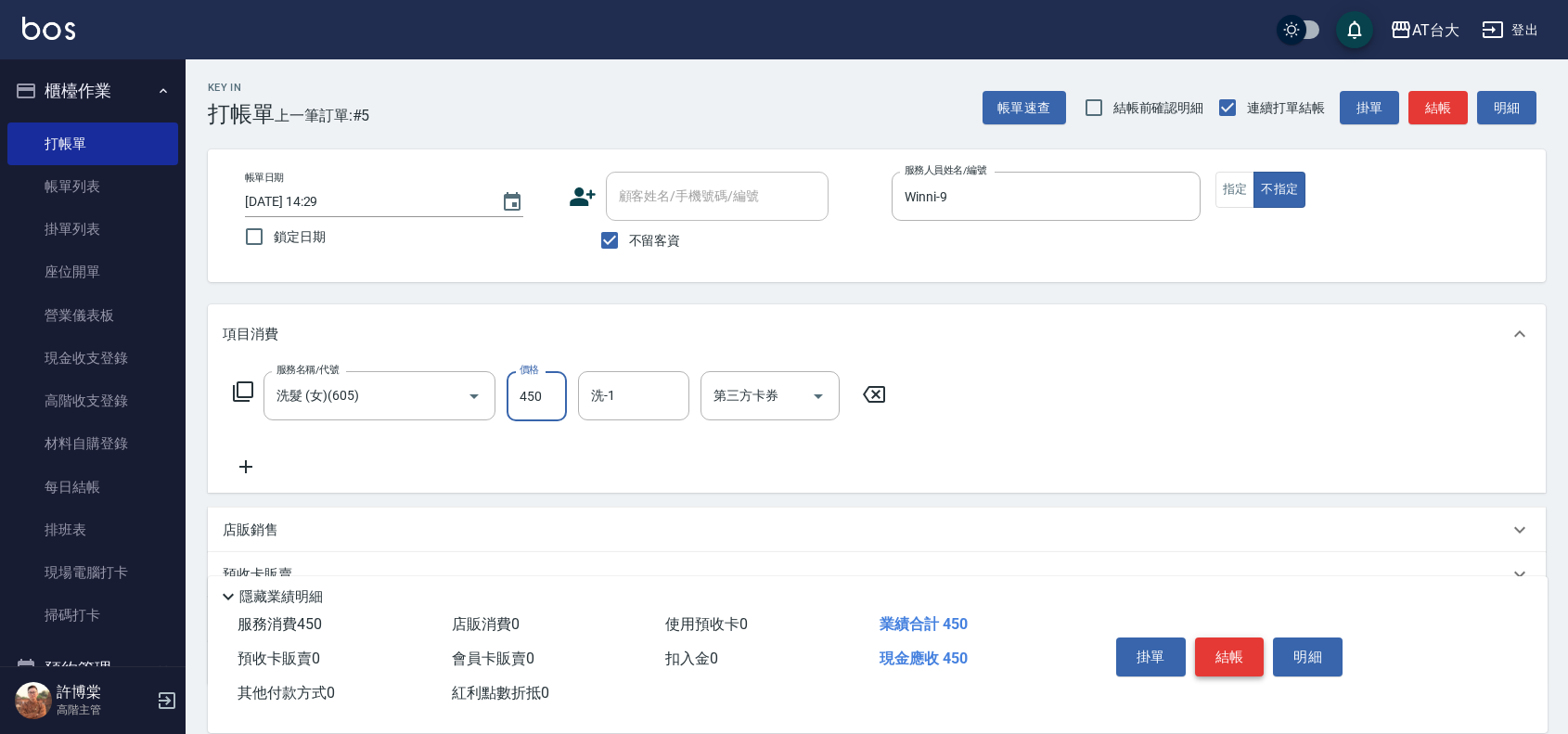
type input "450"
click at [1214, 652] on button "結帳" at bounding box center [1230, 657] width 69 height 39
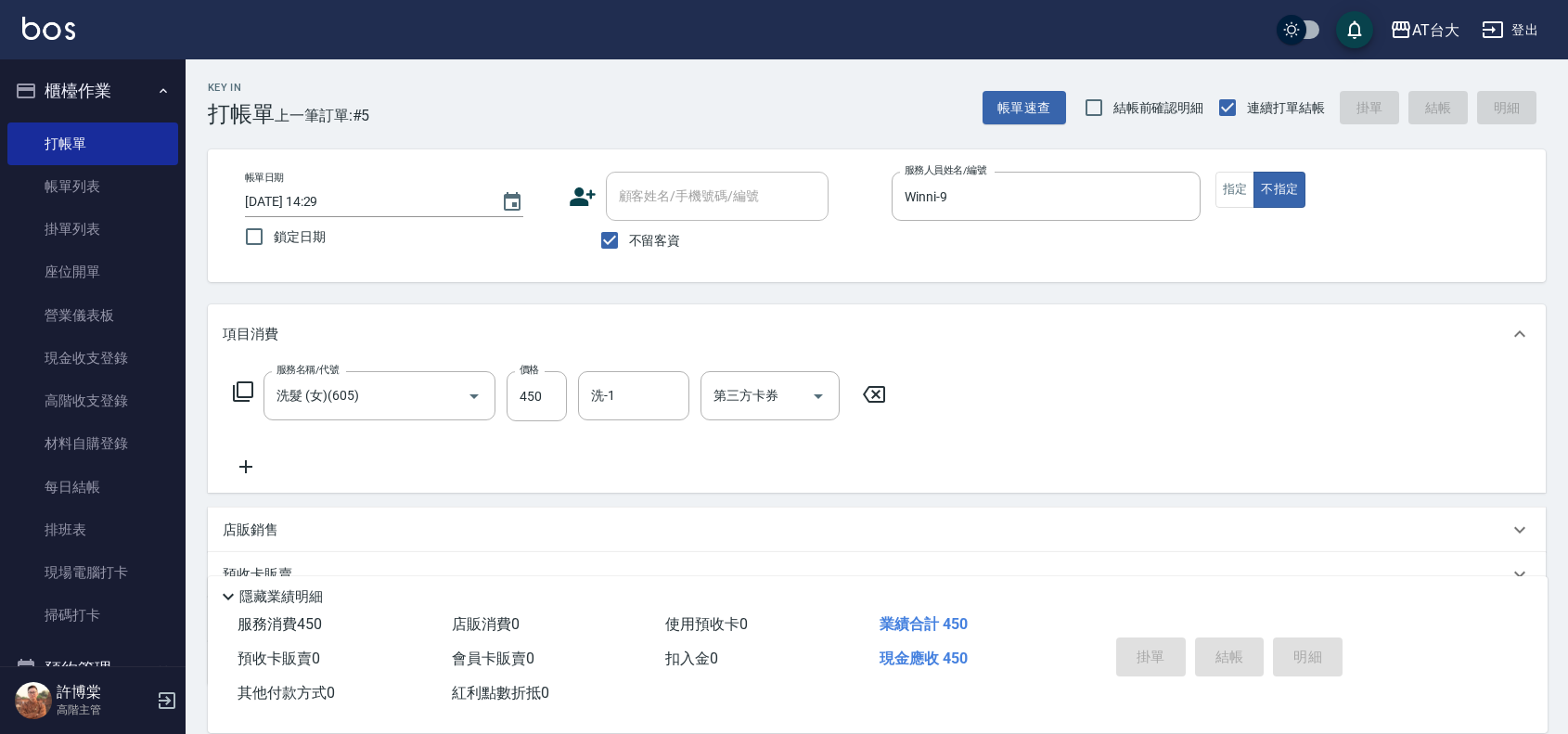
type input "[DATE] 14:43"
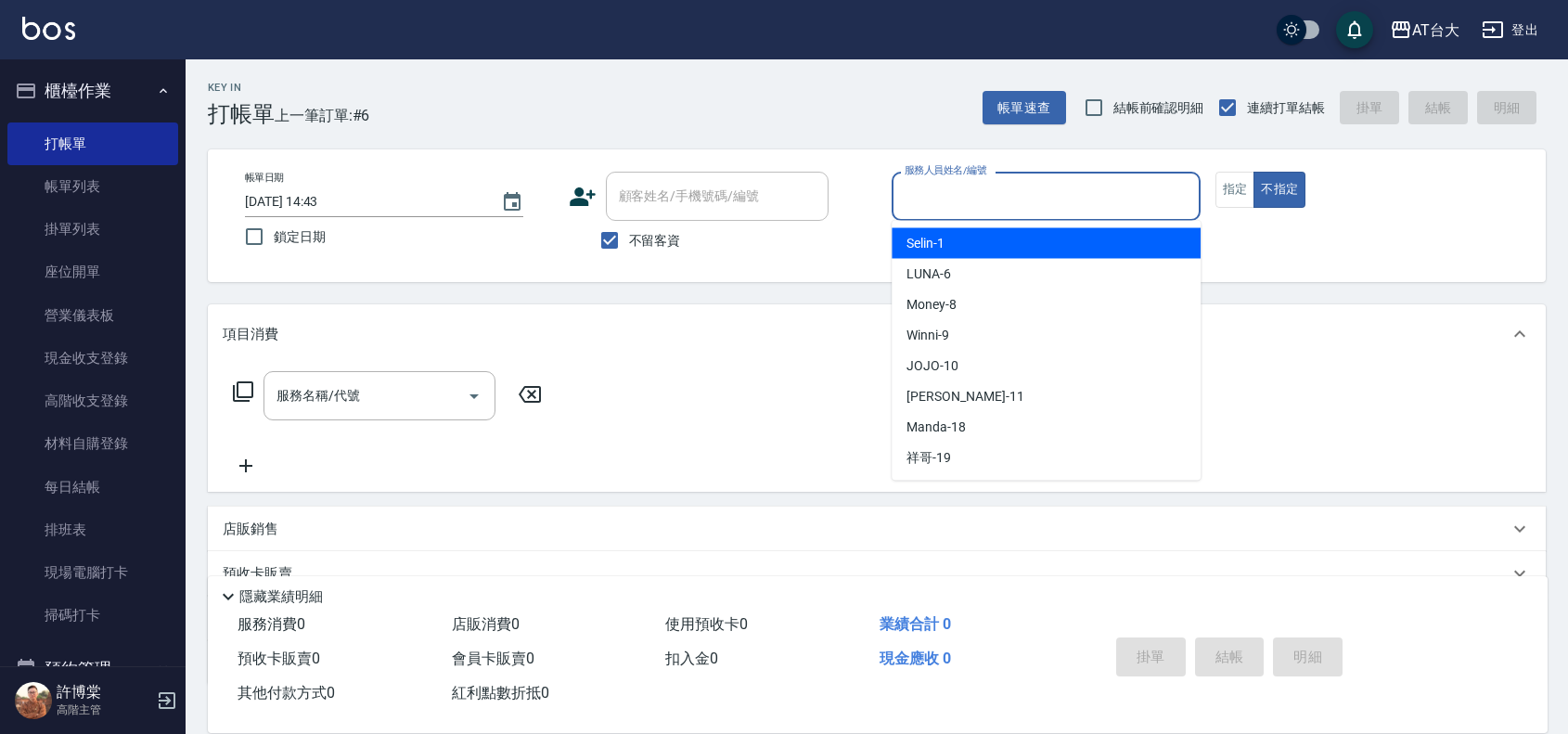
click at [1019, 192] on input "服務人員姓名/編號" at bounding box center [1046, 196] width 292 height 33
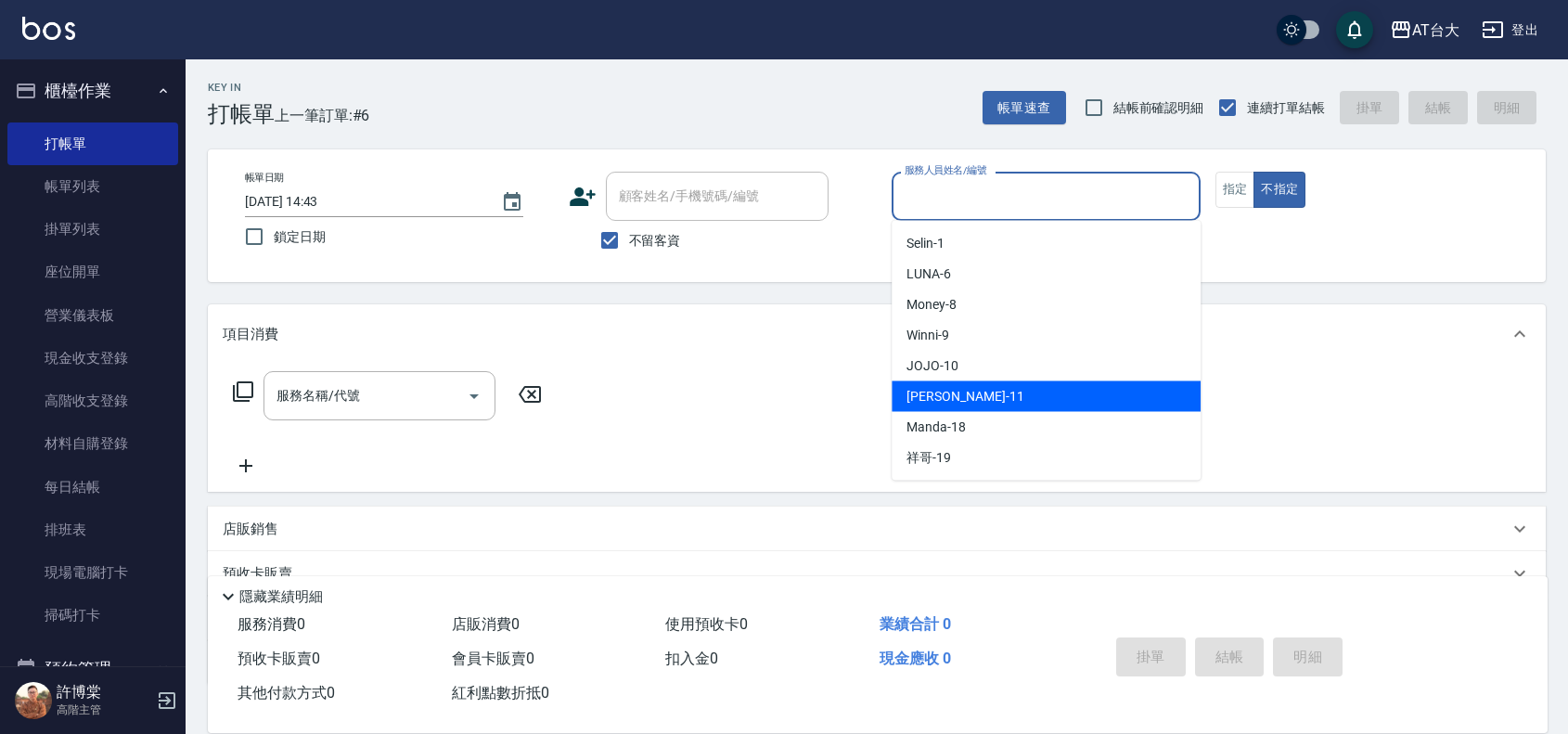
click at [955, 405] on div "[PERSON_NAME] -11" at bounding box center [1046, 396] width 309 height 31
type input "[PERSON_NAME]-11"
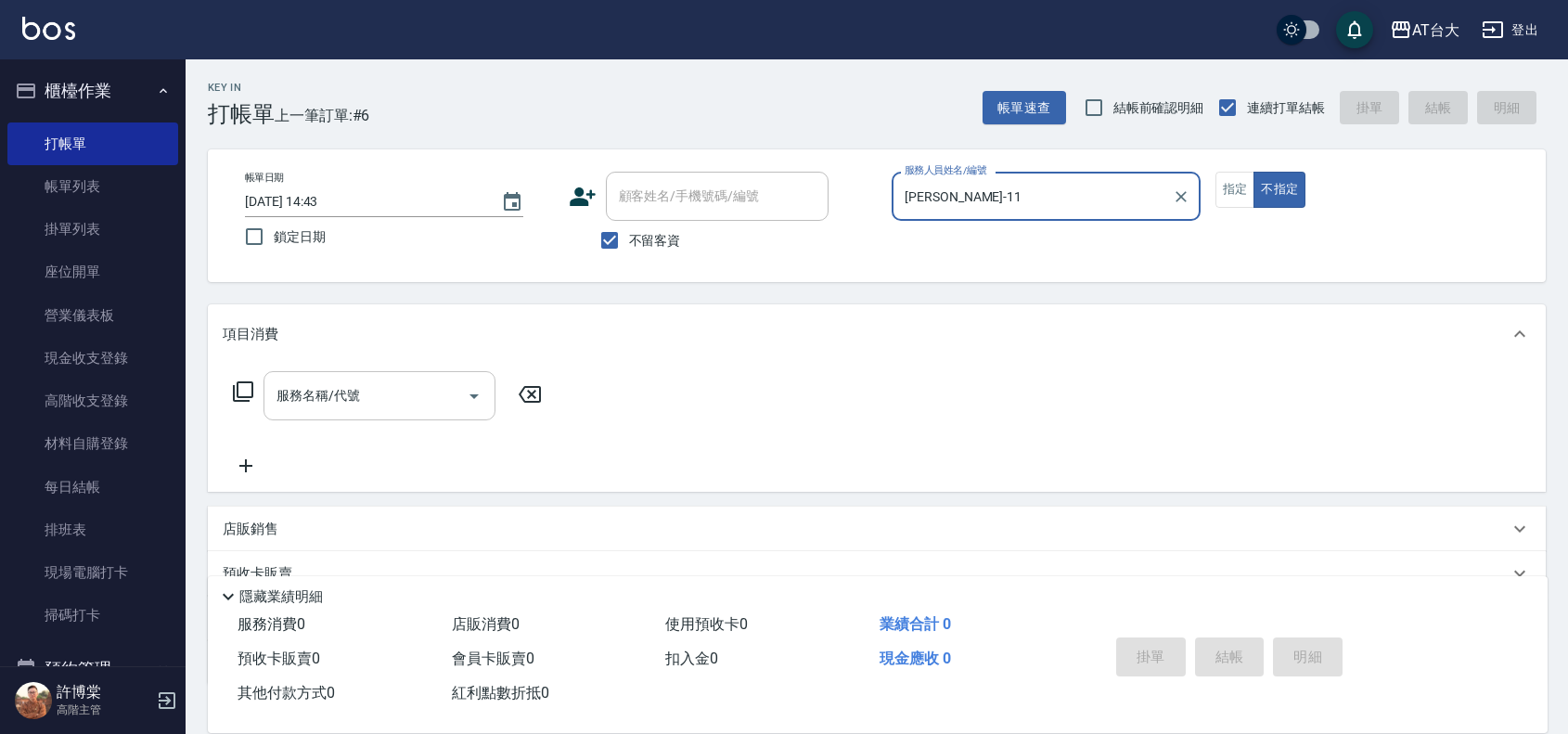
click at [411, 402] on input "服務名稱/代號" at bounding box center [365, 395] width 187 height 33
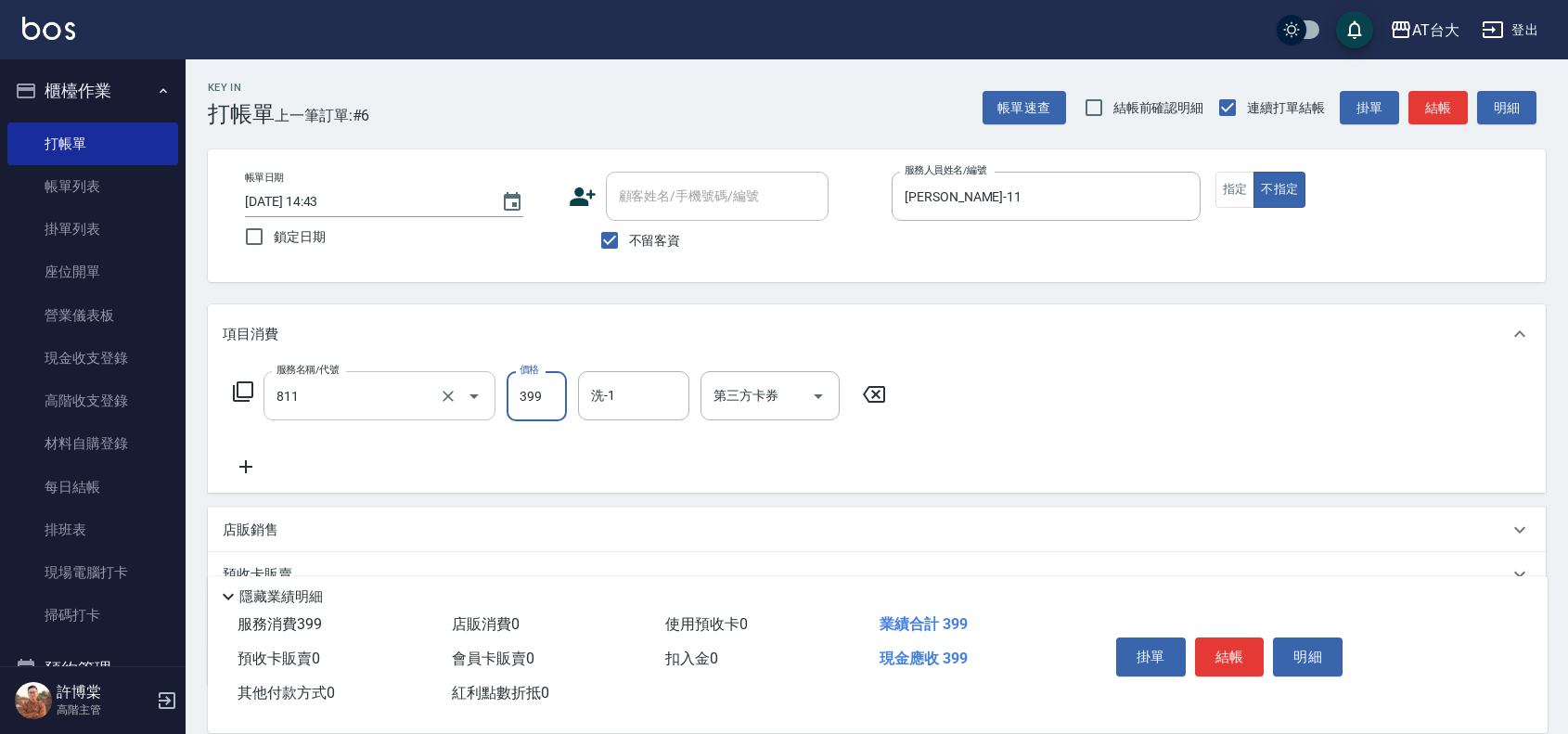
type input "洗+剪(811)"
type input "450"
drag, startPoint x: 1246, startPoint y: 640, endPoint x: 1272, endPoint y: 622, distance: 31.6
click at [1246, 639] on button "結帳" at bounding box center [1230, 657] width 69 height 39
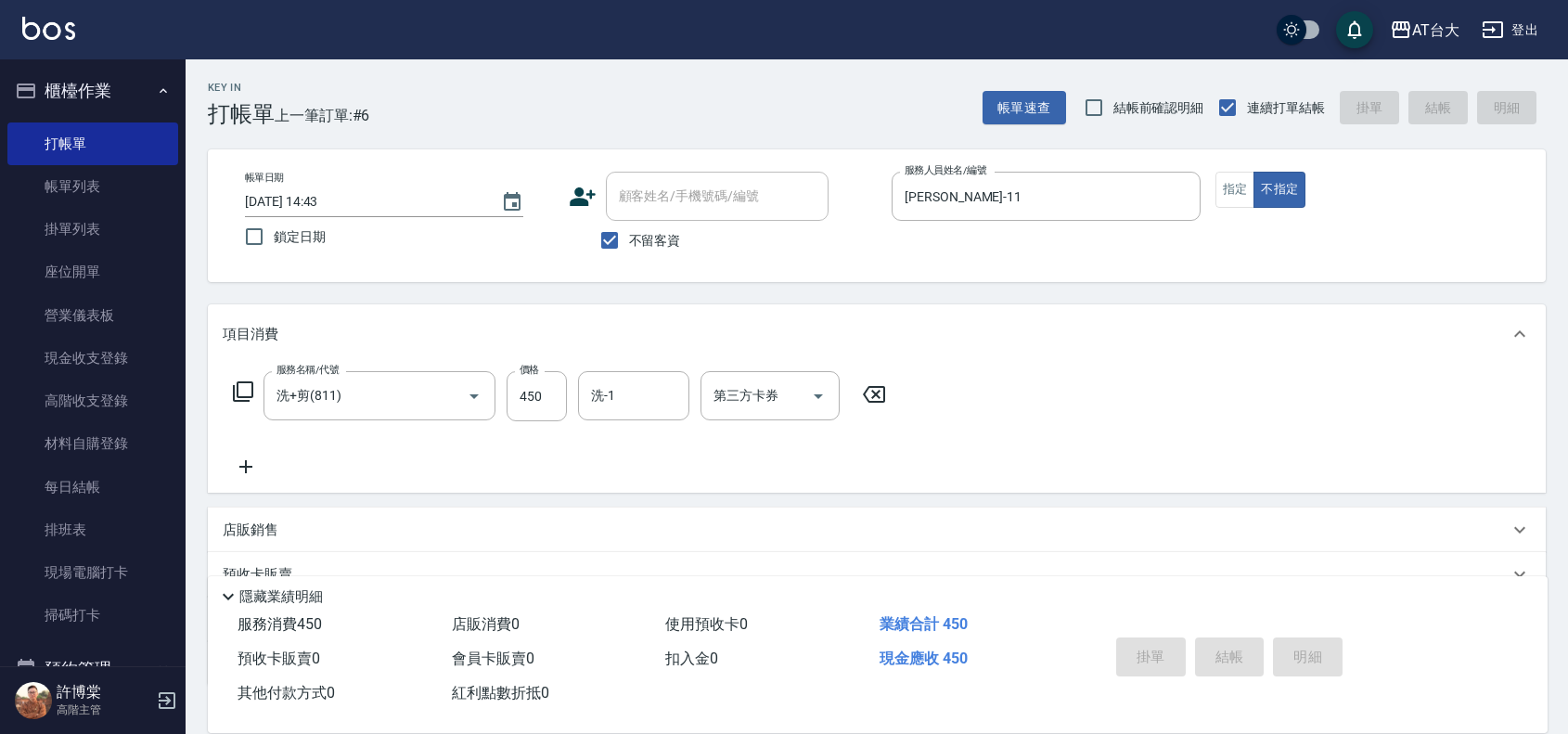
type input "[DATE] 15:06"
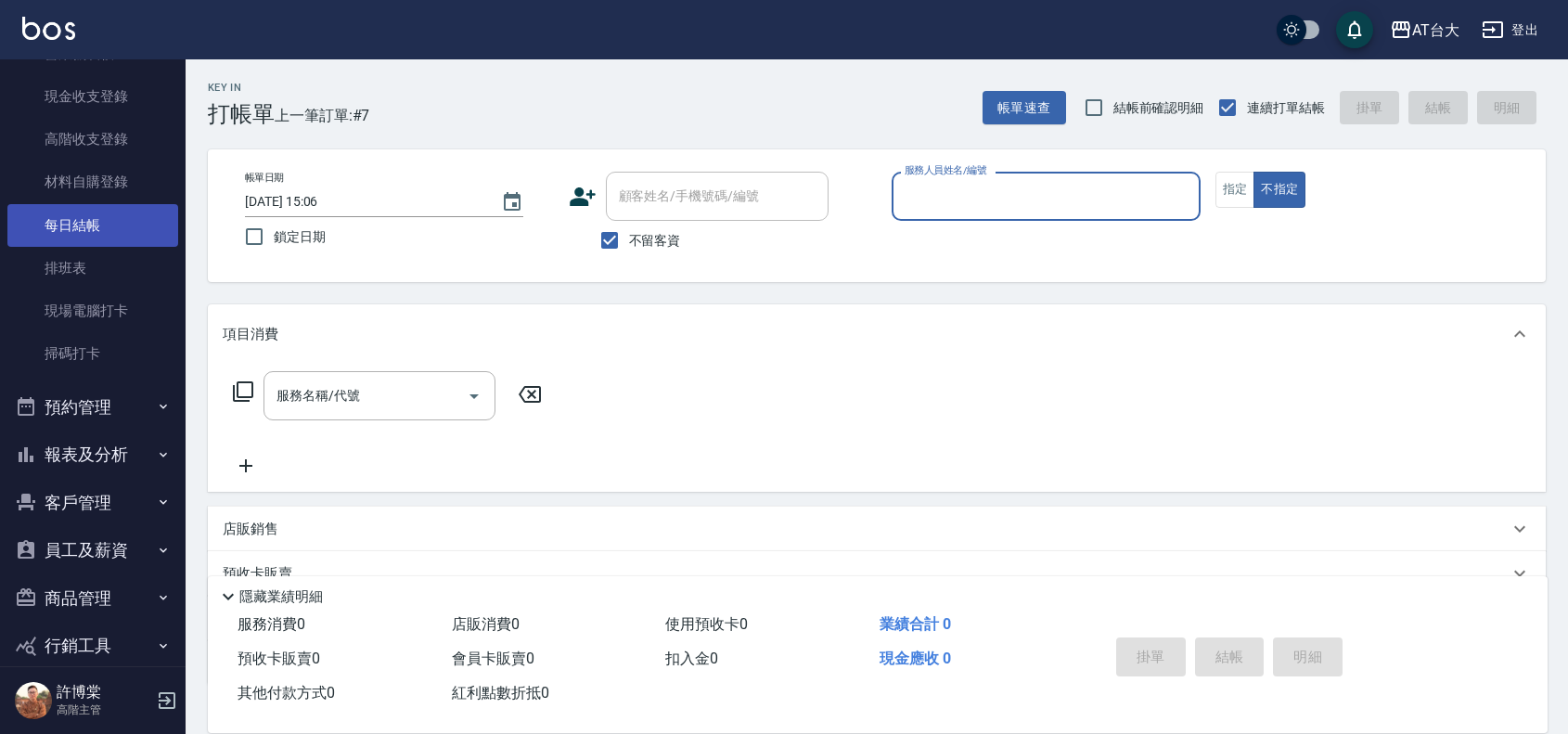
scroll to position [335, 0]
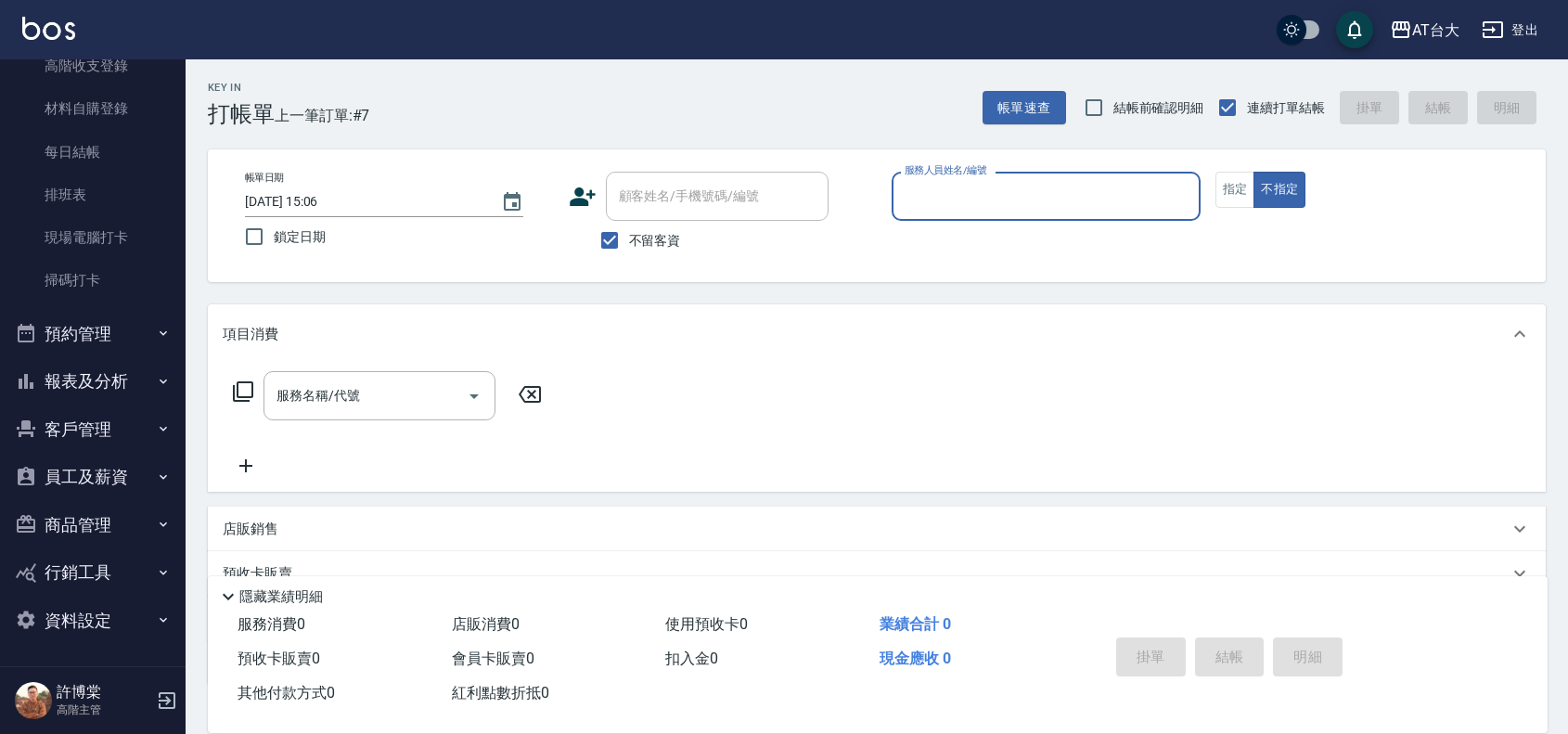
click at [103, 389] on button "報表及分析" at bounding box center [93, 381] width 170 height 49
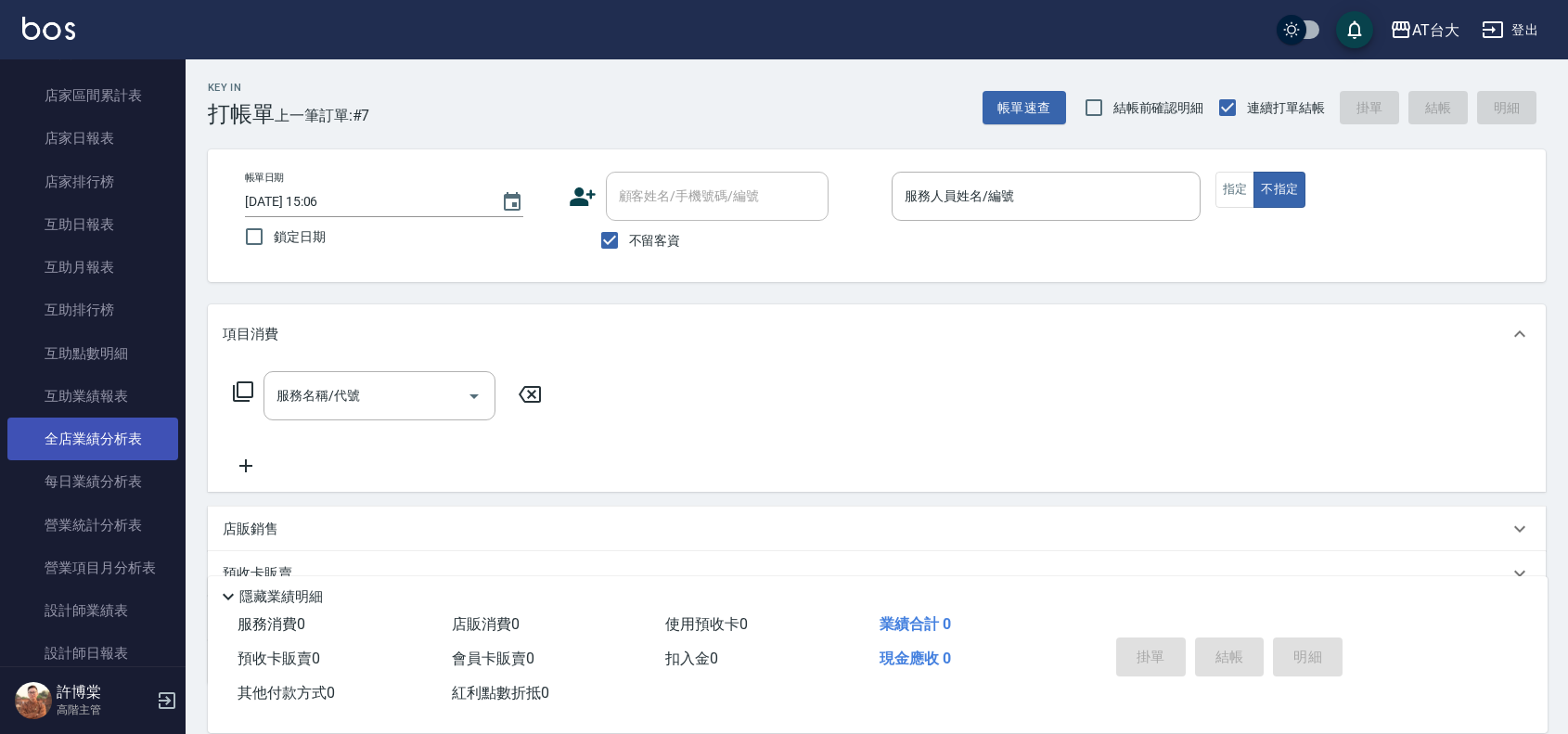
scroll to position [799, 0]
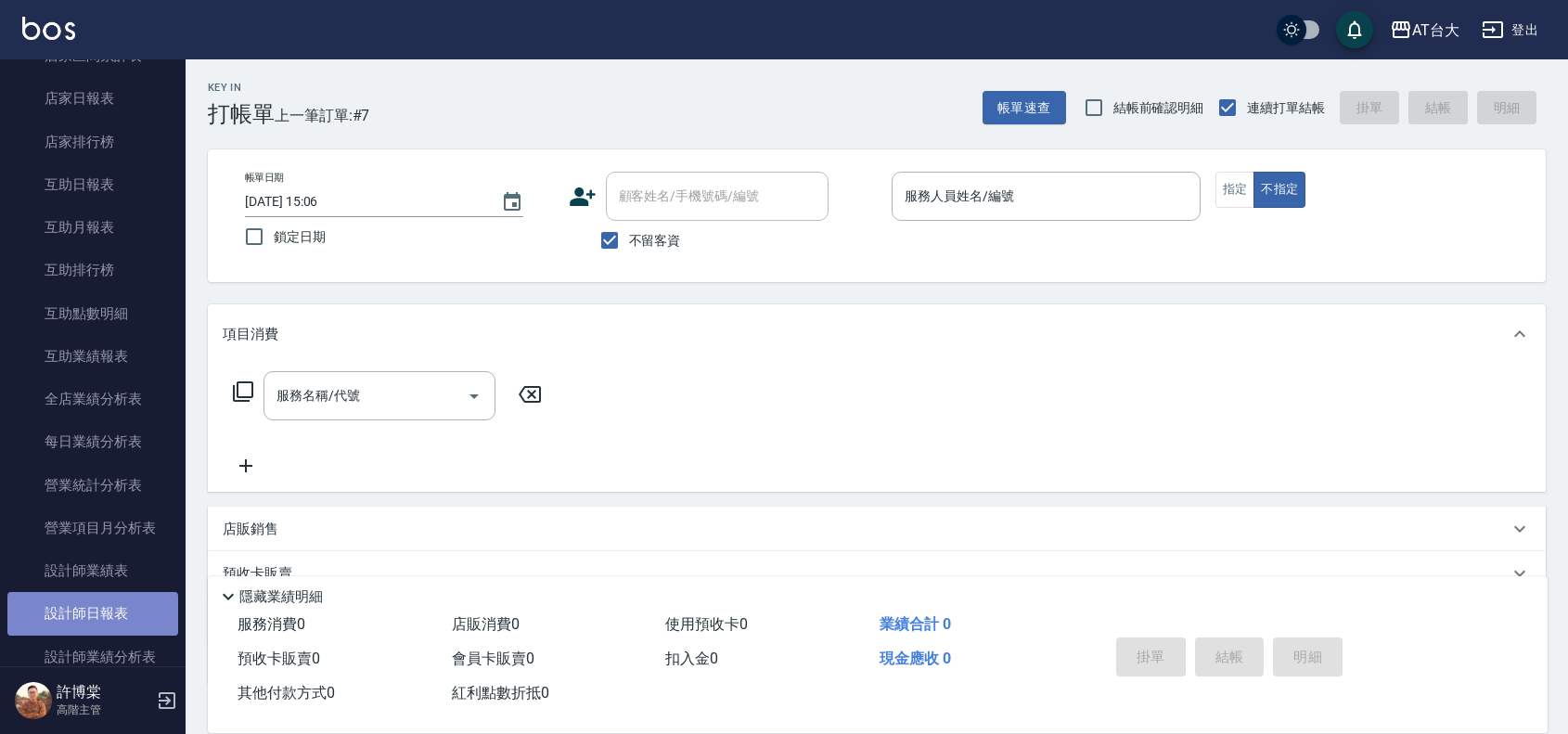
click at [123, 612] on link "設計師日報表" at bounding box center [93, 613] width 170 height 43
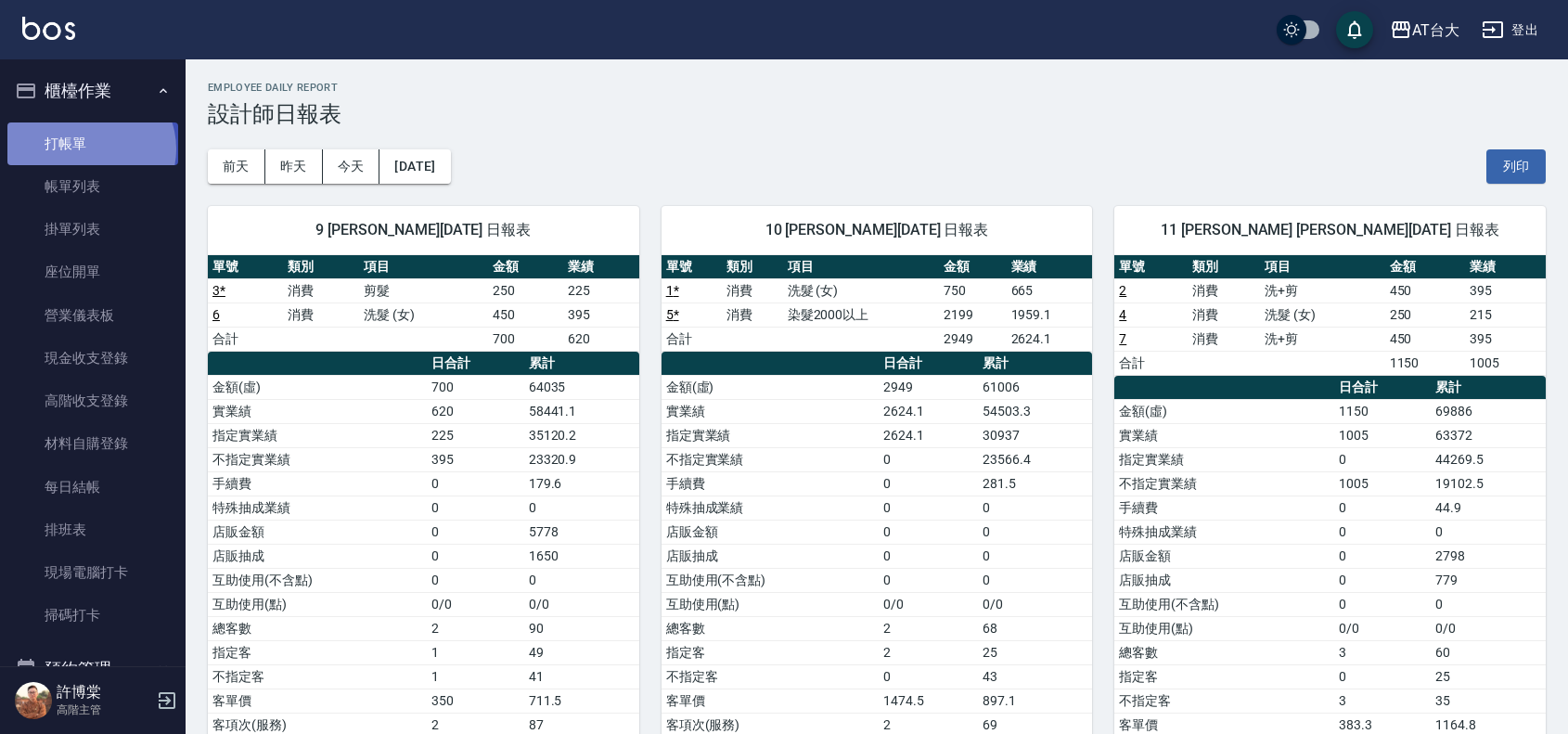
click at [89, 149] on link "打帳單" at bounding box center [93, 144] width 170 height 43
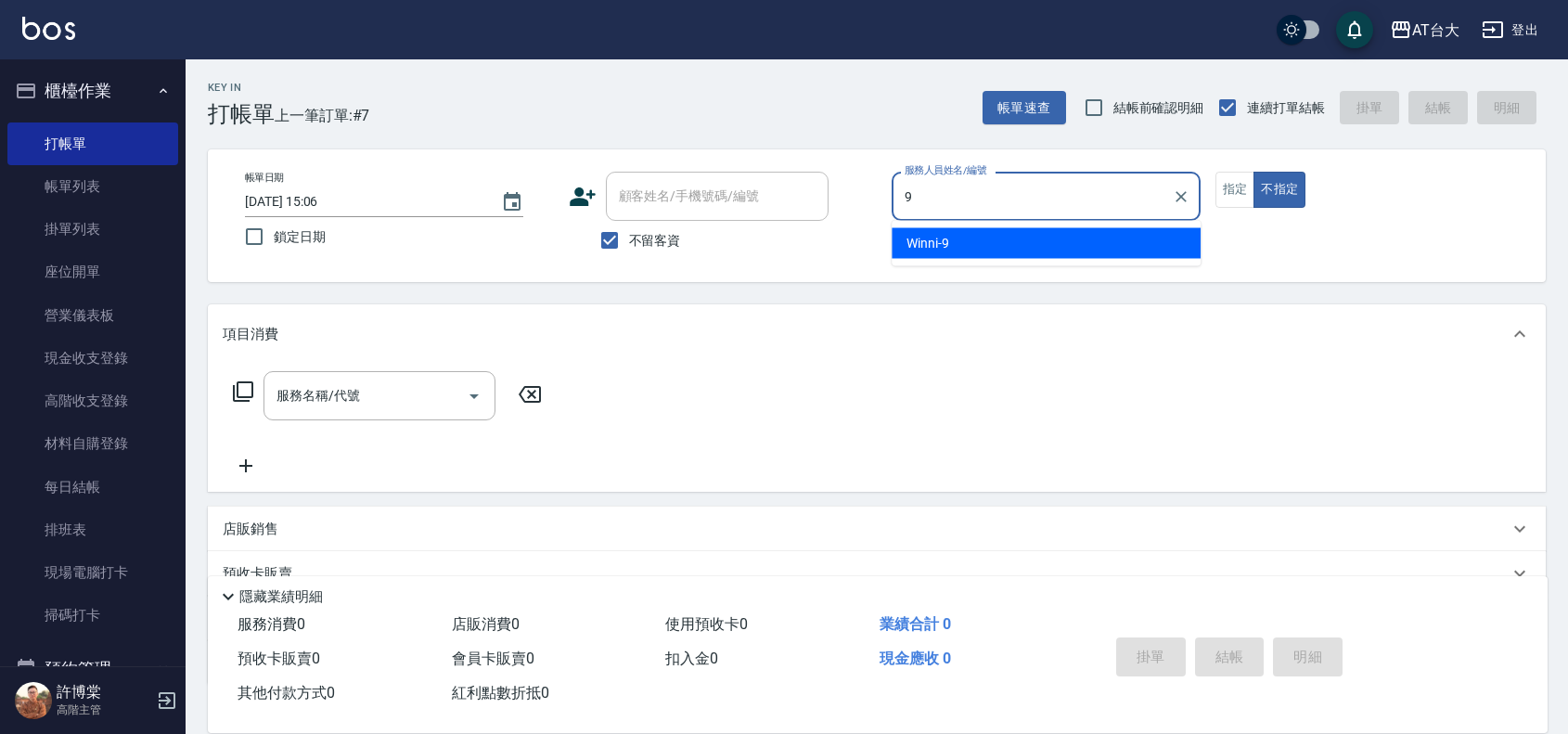
type input "Winni-9"
type button "false"
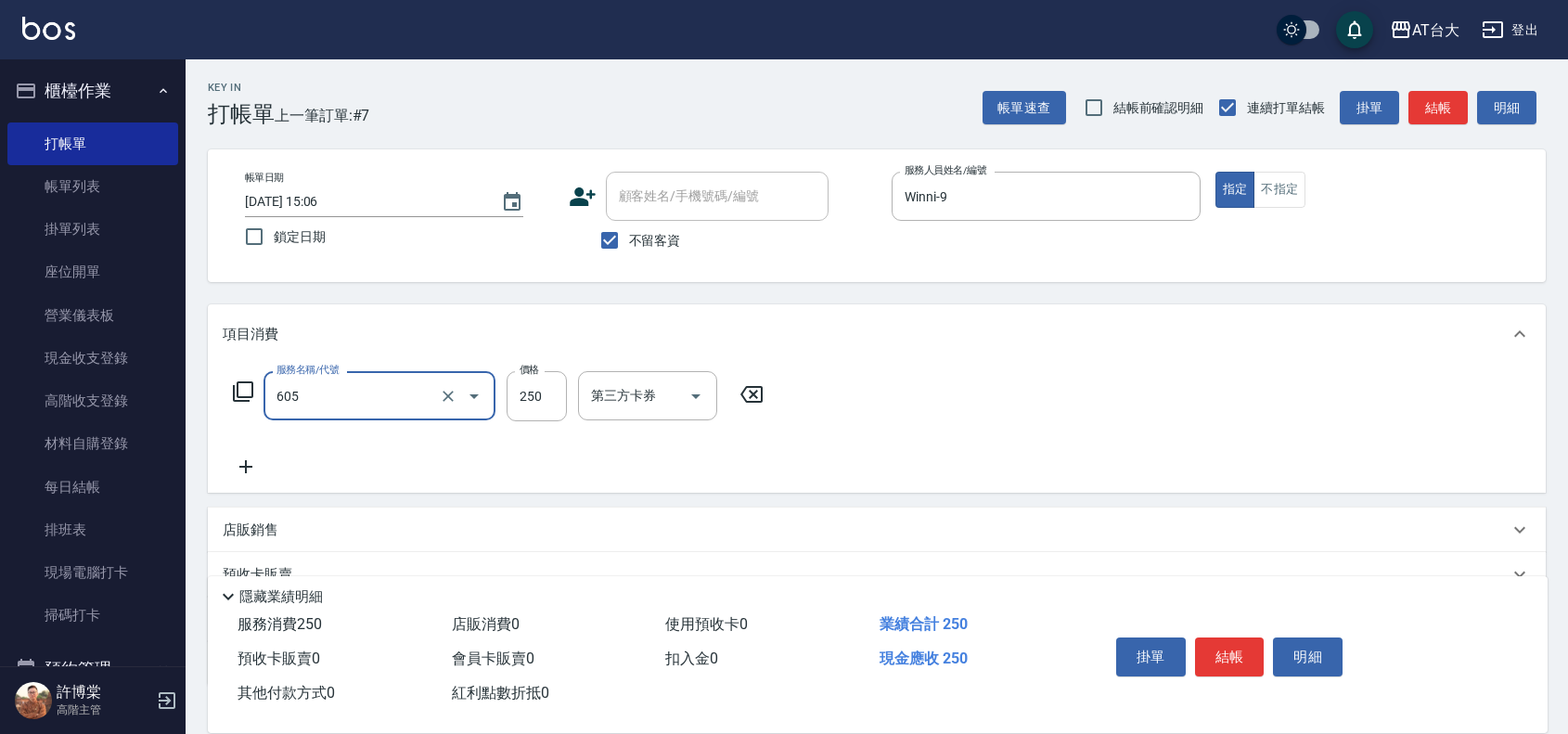
type input "洗髮 (女)(605)"
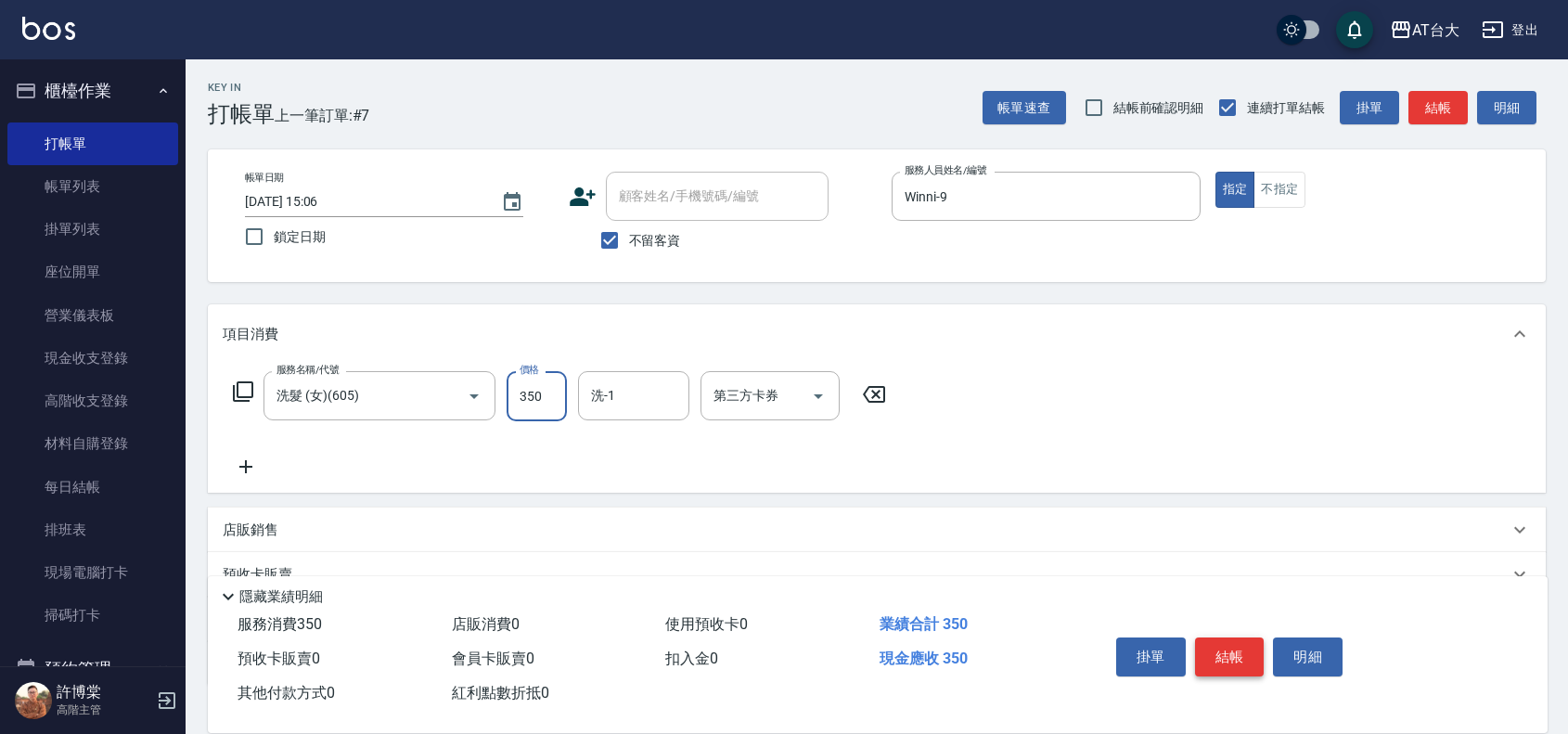
type input "350"
click at [1222, 666] on button "結帳" at bounding box center [1230, 657] width 69 height 39
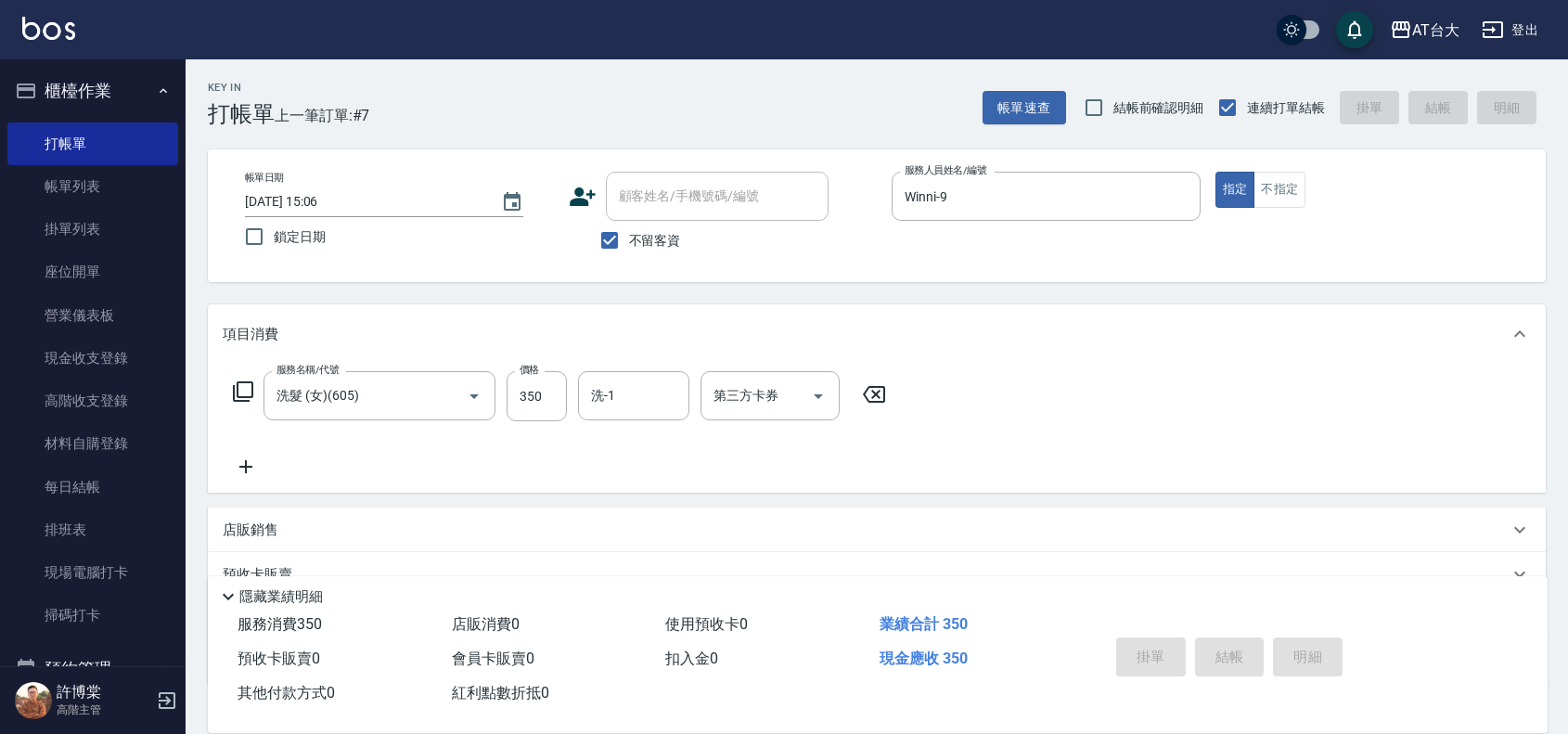
type input "[DATE] 15:21"
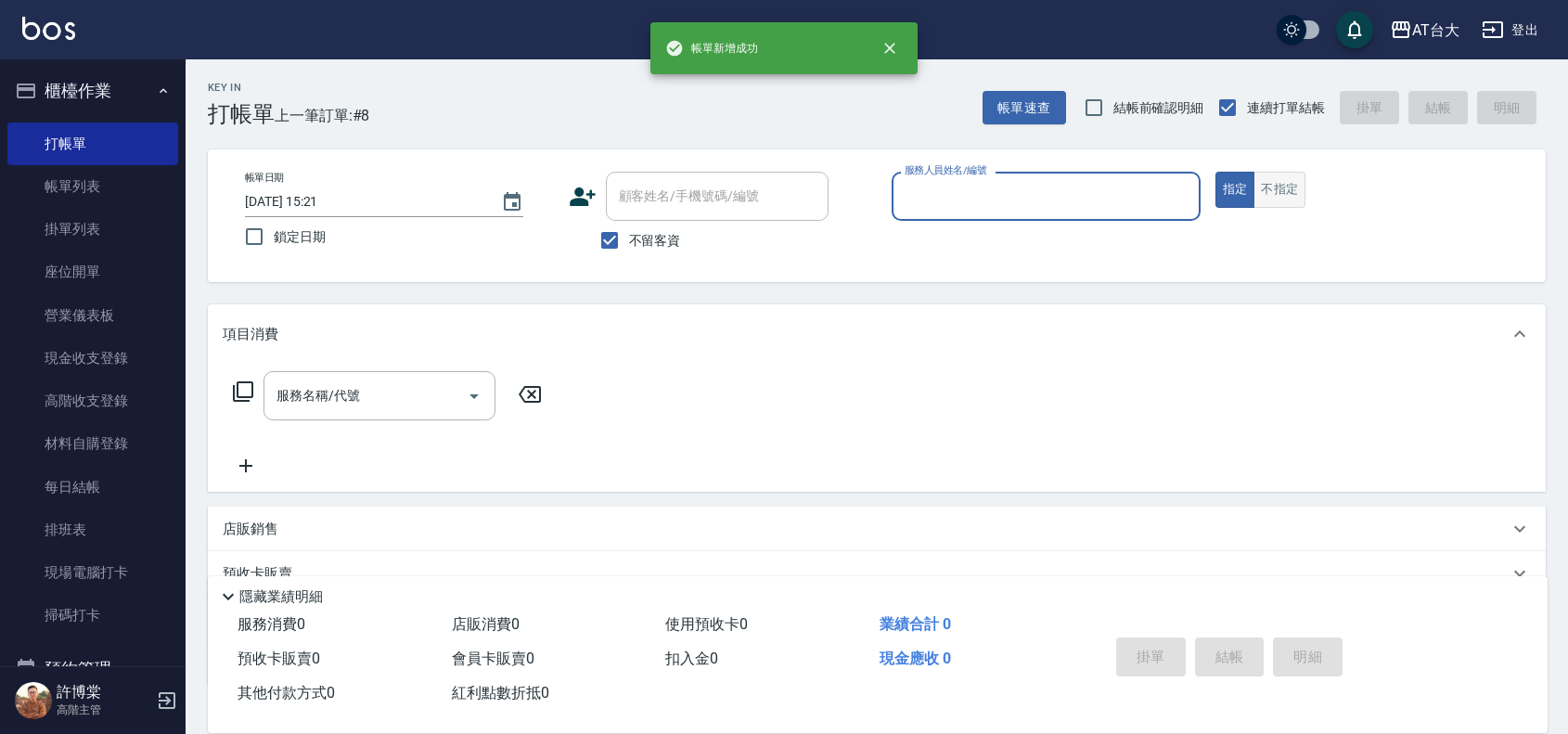
click at [1276, 192] on button "不指定" at bounding box center [1280, 189] width 52 height 37
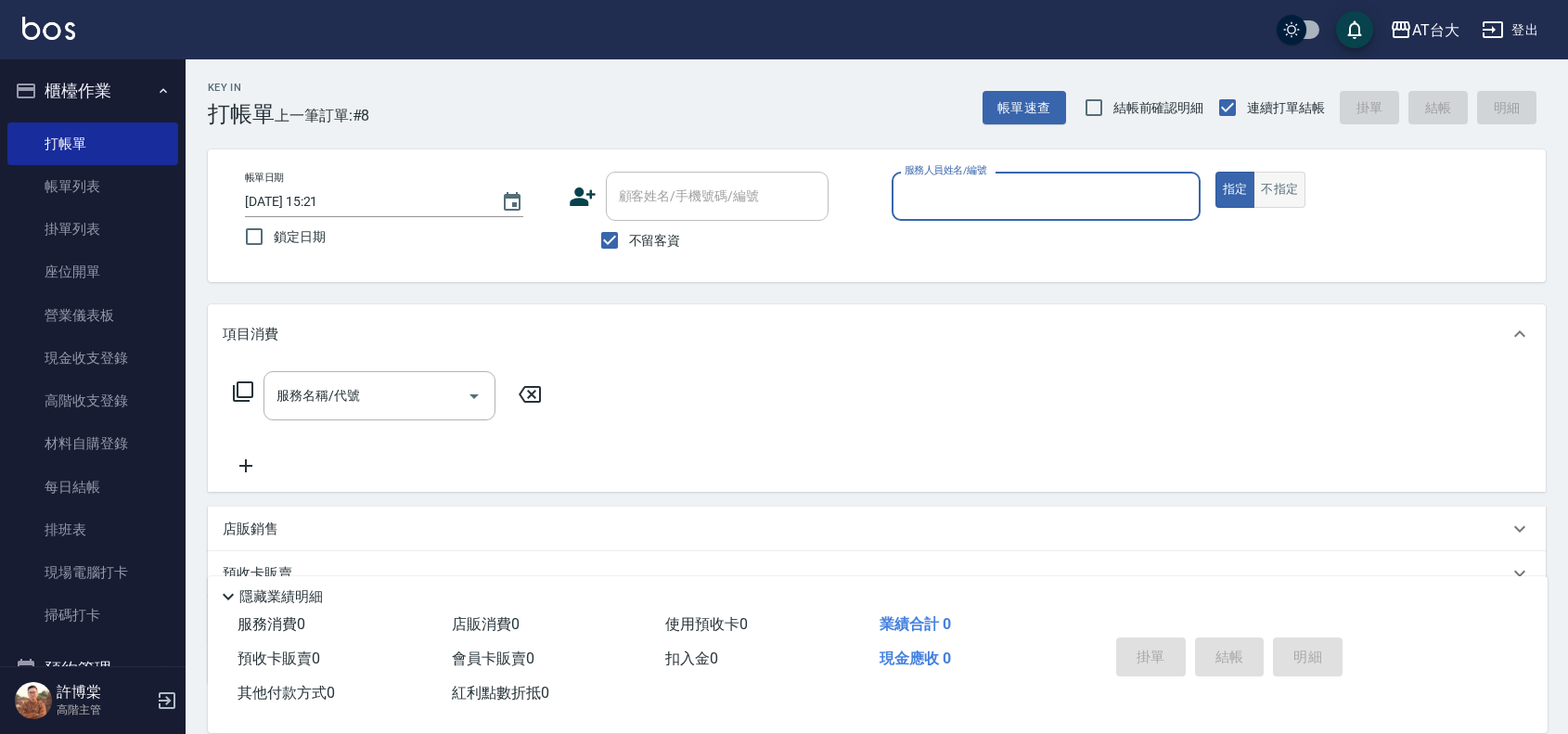
click at [1300, 176] on button "不指定" at bounding box center [1280, 189] width 52 height 37
